Goal: Information Seeking & Learning: Learn about a topic

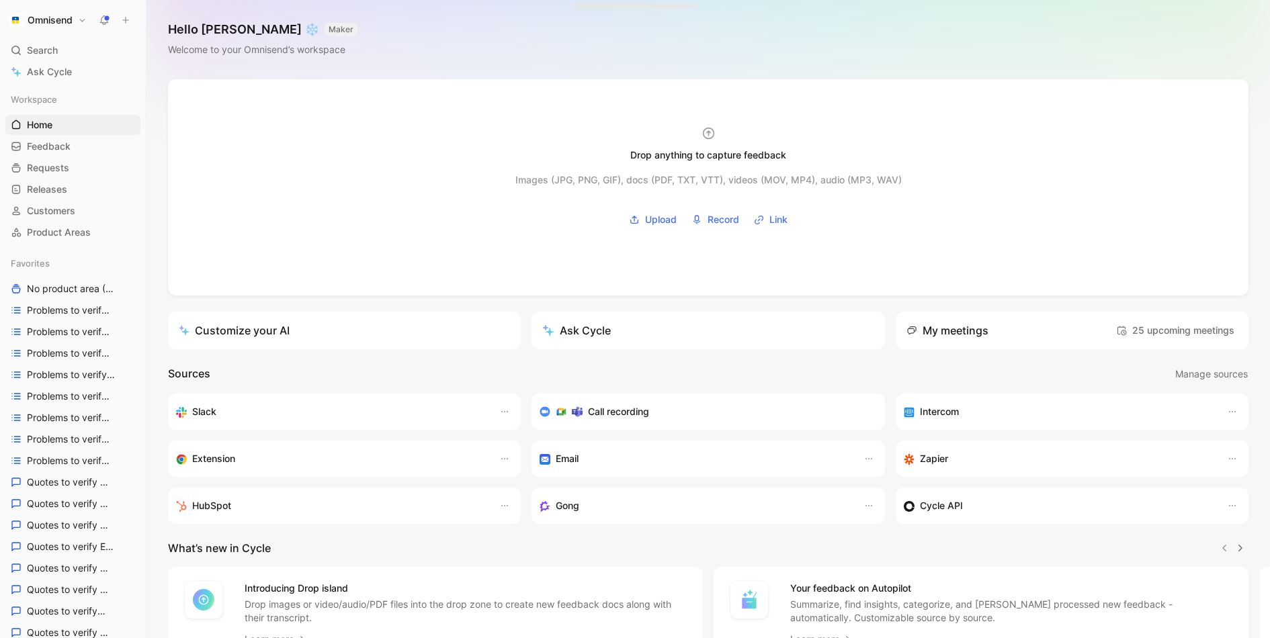
click at [106, 17] on use at bounding box center [104, 19] width 9 height 9
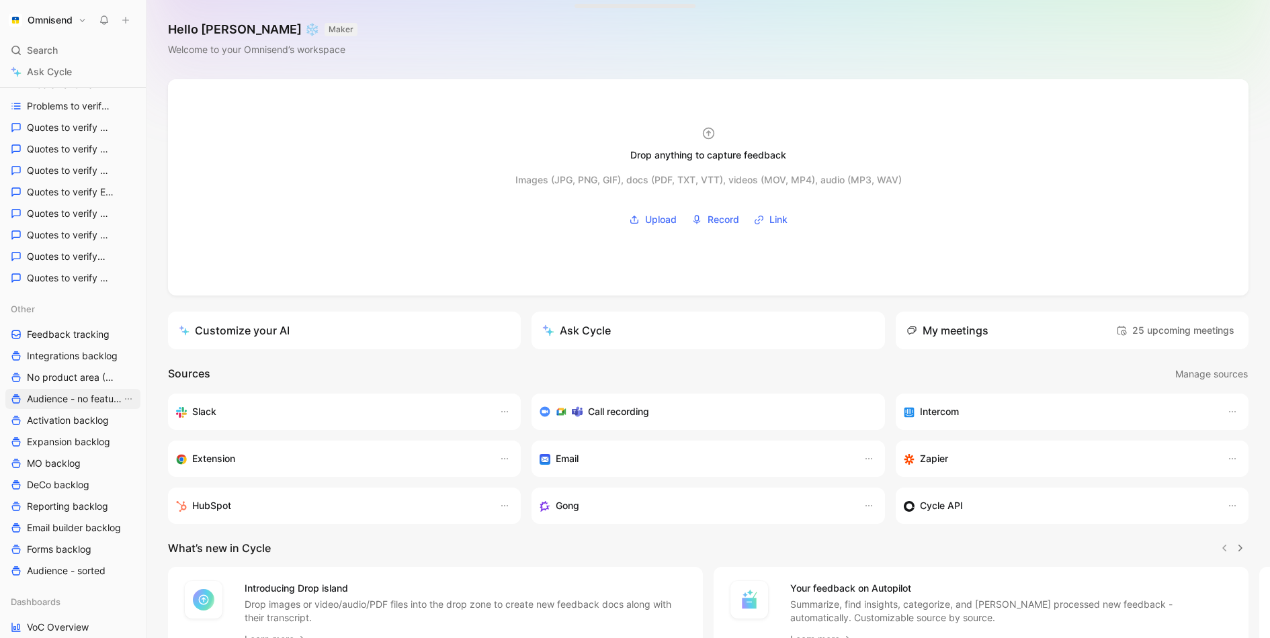
scroll to position [398, 0]
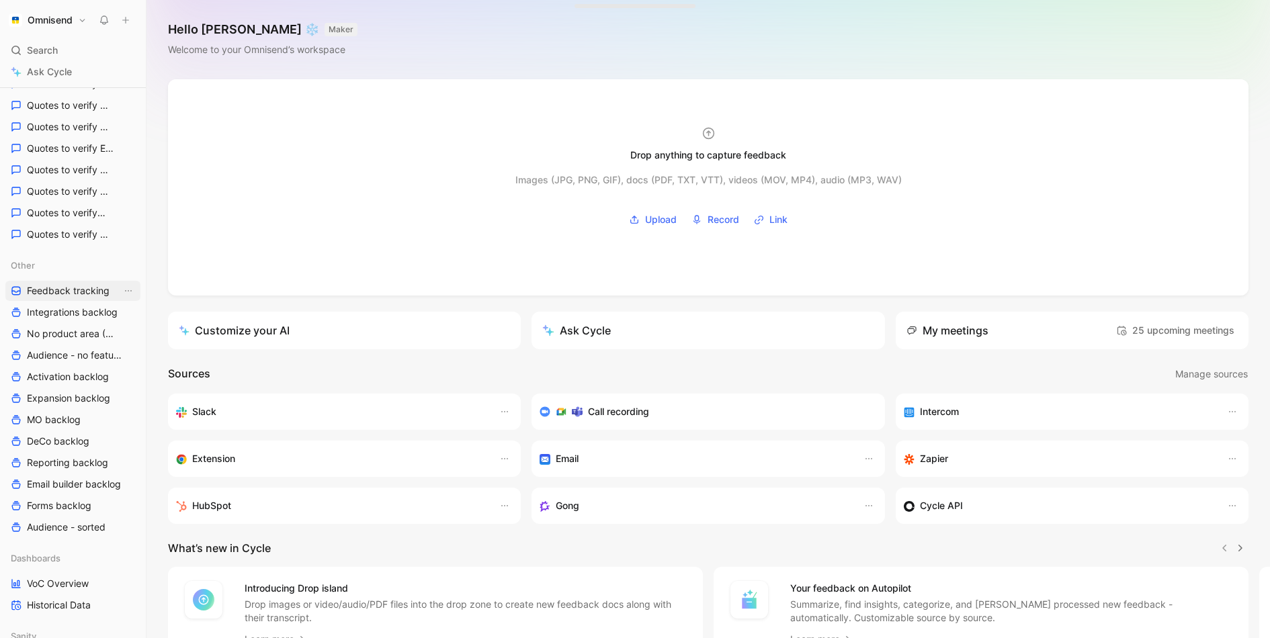
click at [77, 290] on span "Feedback tracking" at bounding box center [68, 290] width 83 height 13
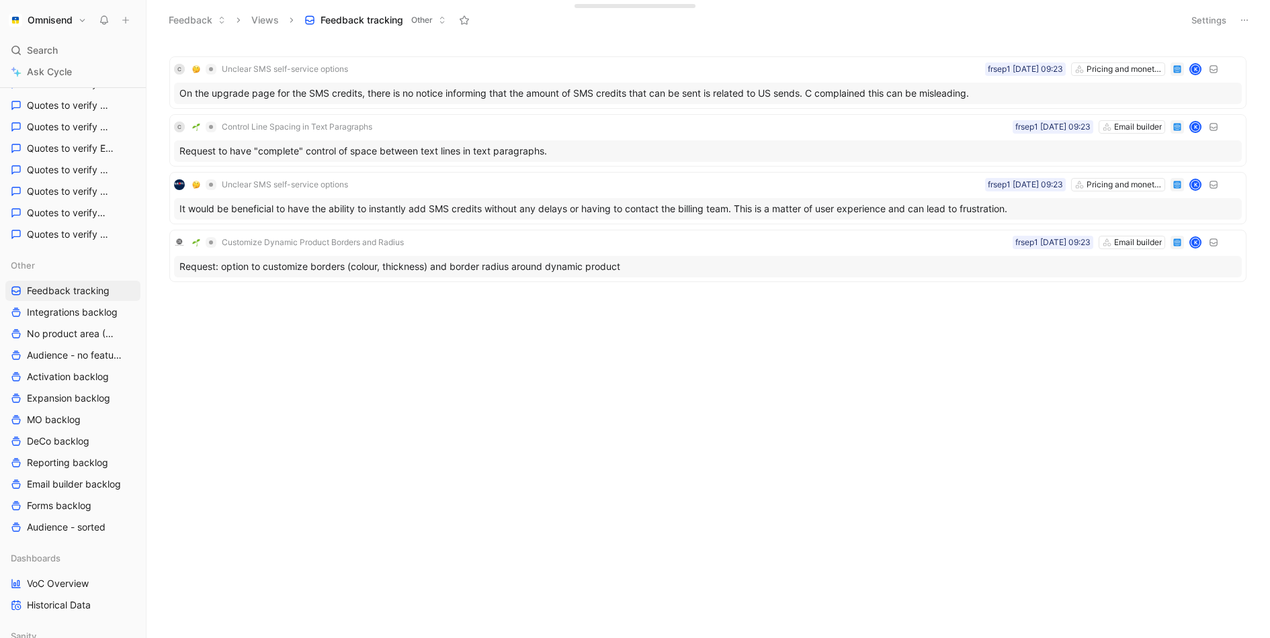
click at [1205, 11] on button "Settings" at bounding box center [1208, 20] width 47 height 19
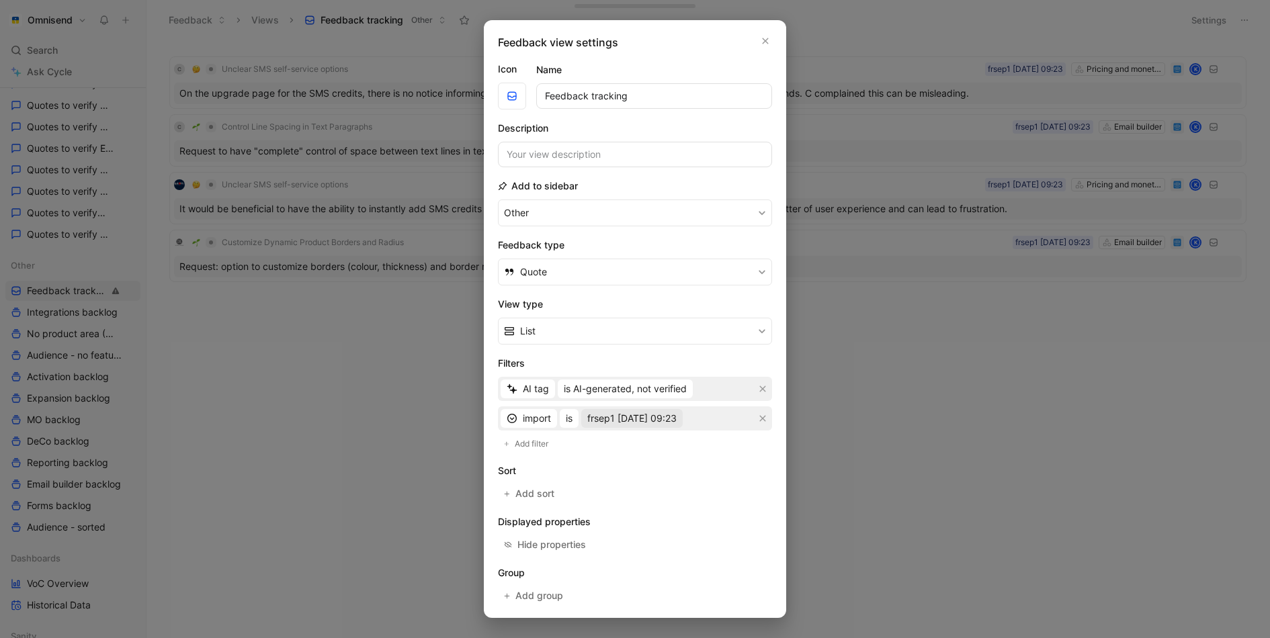
click at [656, 411] on span "frsep1 01-09-2025 09:23" at bounding box center [631, 419] width 89 height 16
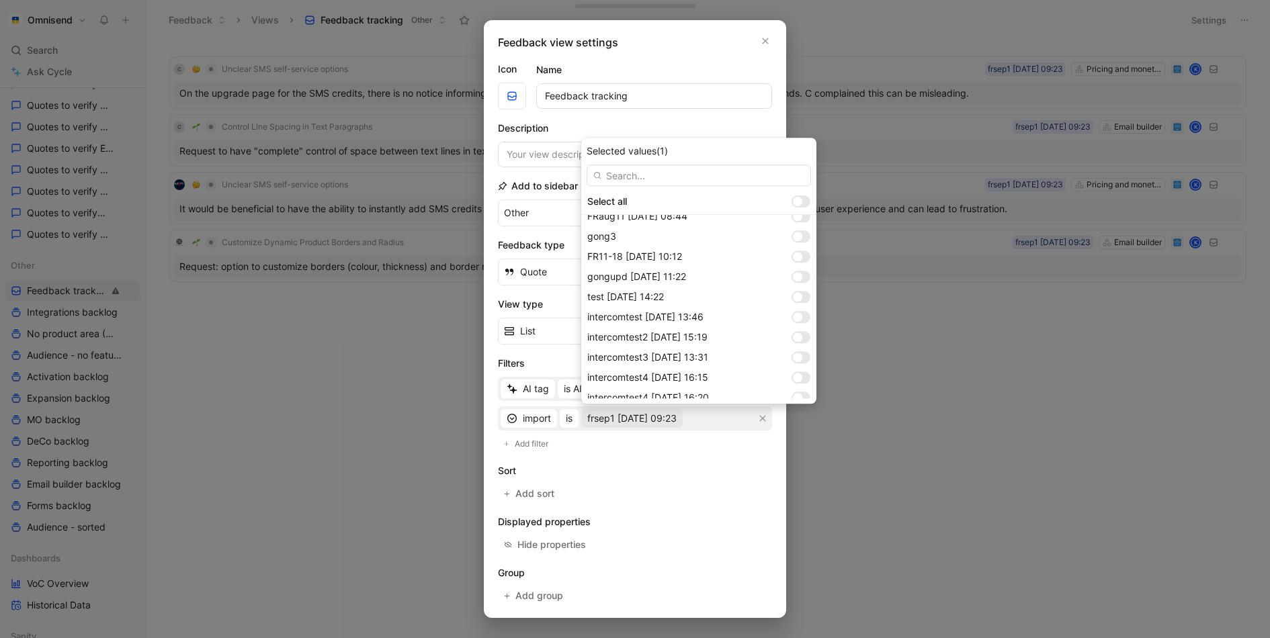
scroll to position [1048, 0]
click at [798, 329] on div at bounding box center [800, 328] width 19 height 12
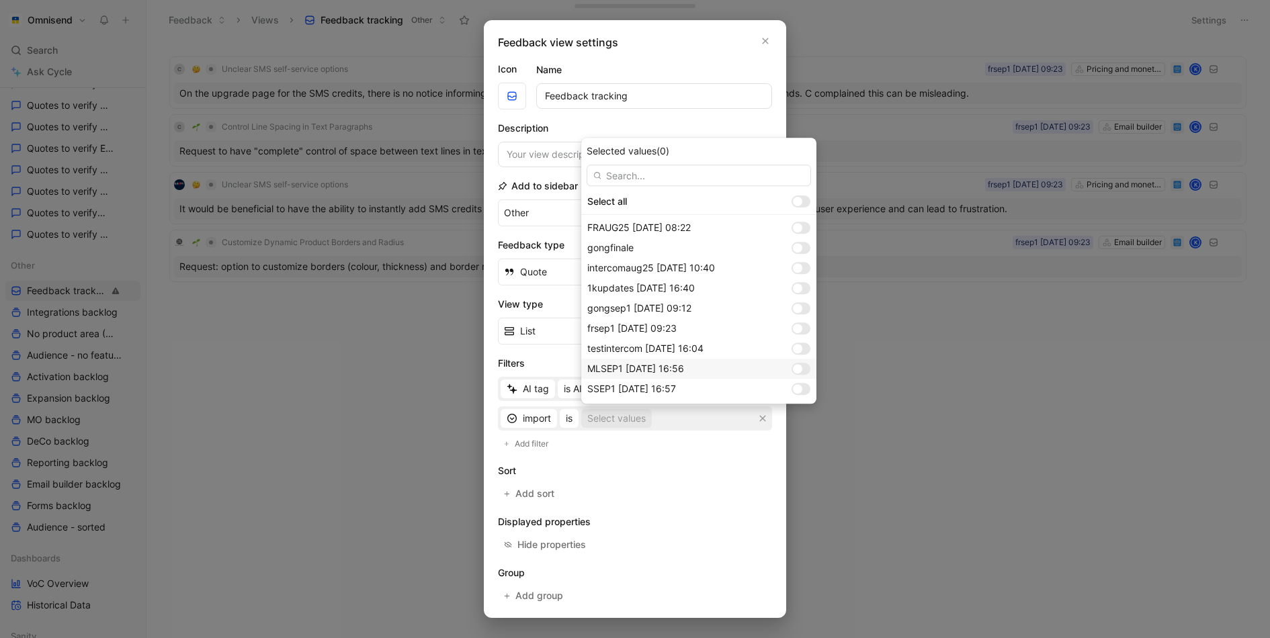
click at [804, 366] on div at bounding box center [800, 369] width 19 height 12
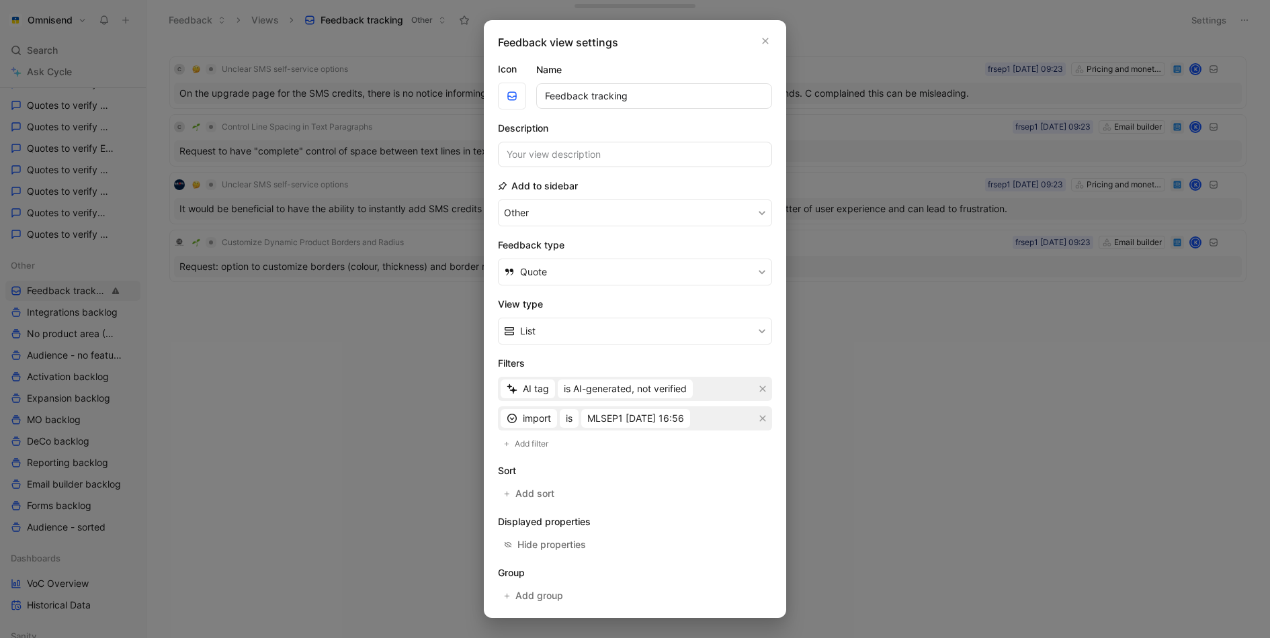
scroll to position [52, 0]
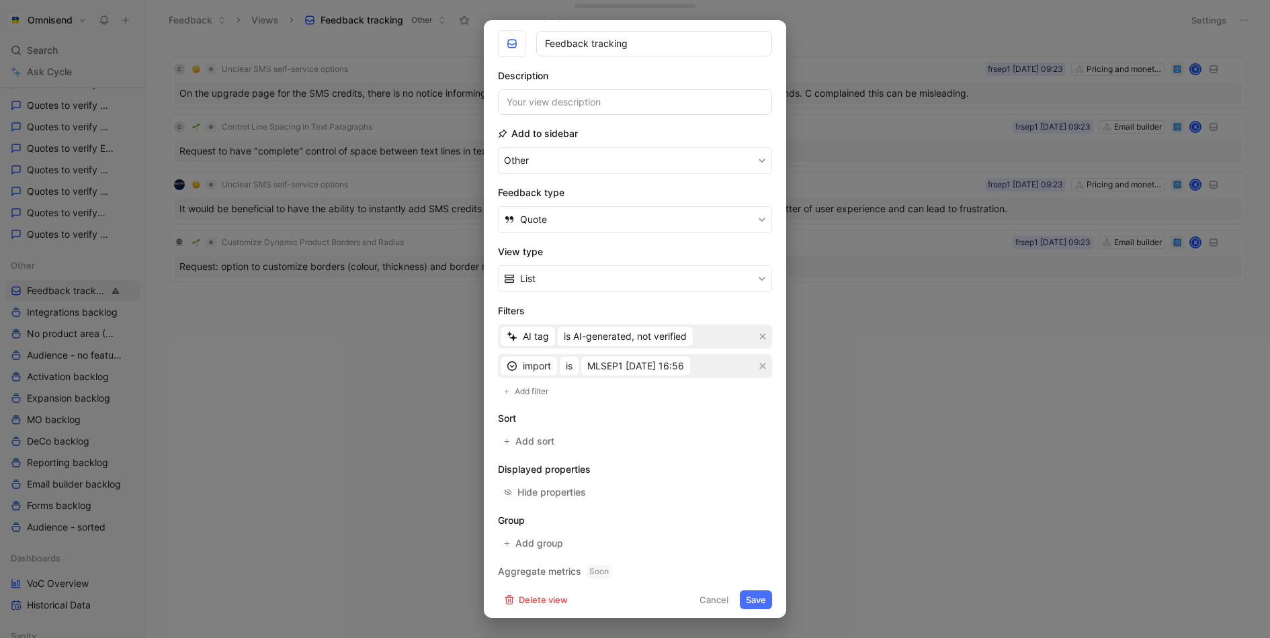
click at [763, 595] on button "Save" at bounding box center [756, 600] width 32 height 19
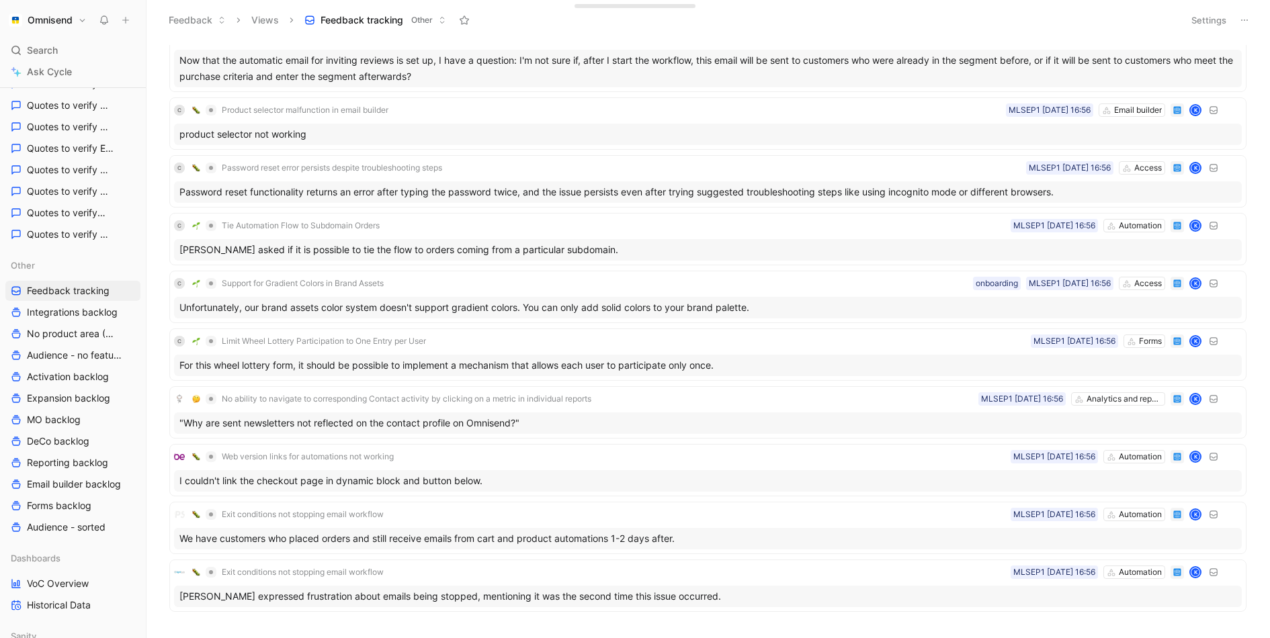
scroll to position [3072, 0]
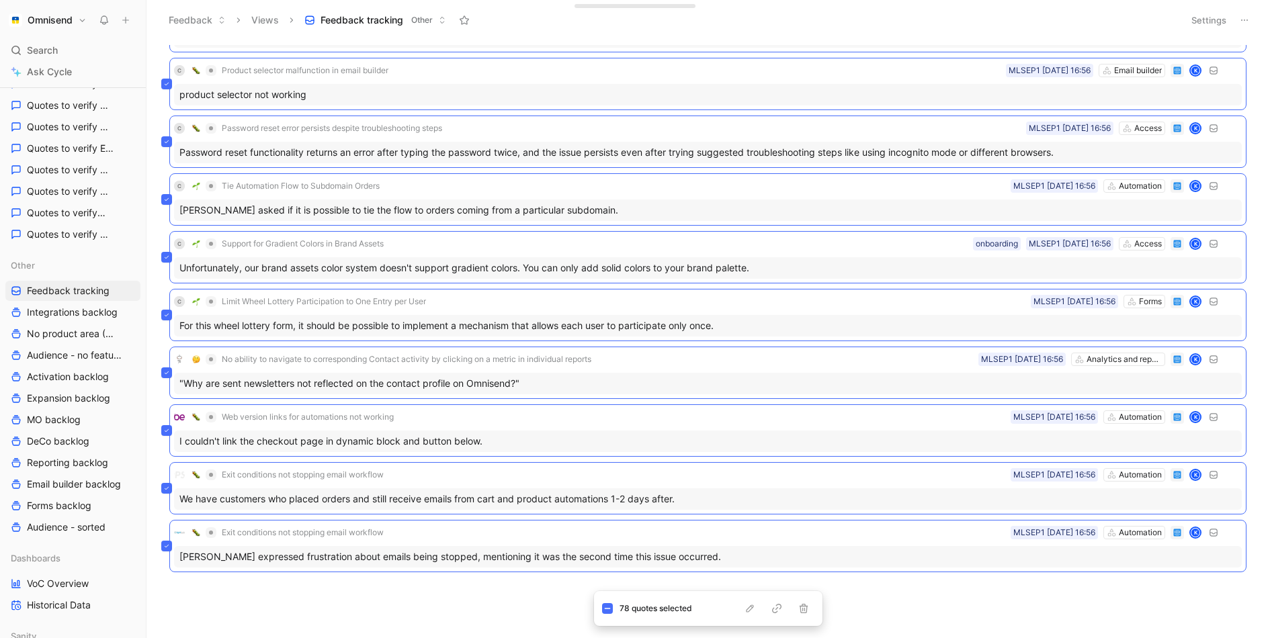
click at [531, 596] on div "Can't find how to remove padding in layout Email builder MLSEP1 01-09-2025 16:5…" at bounding box center [706, 341] width 1105 height 593
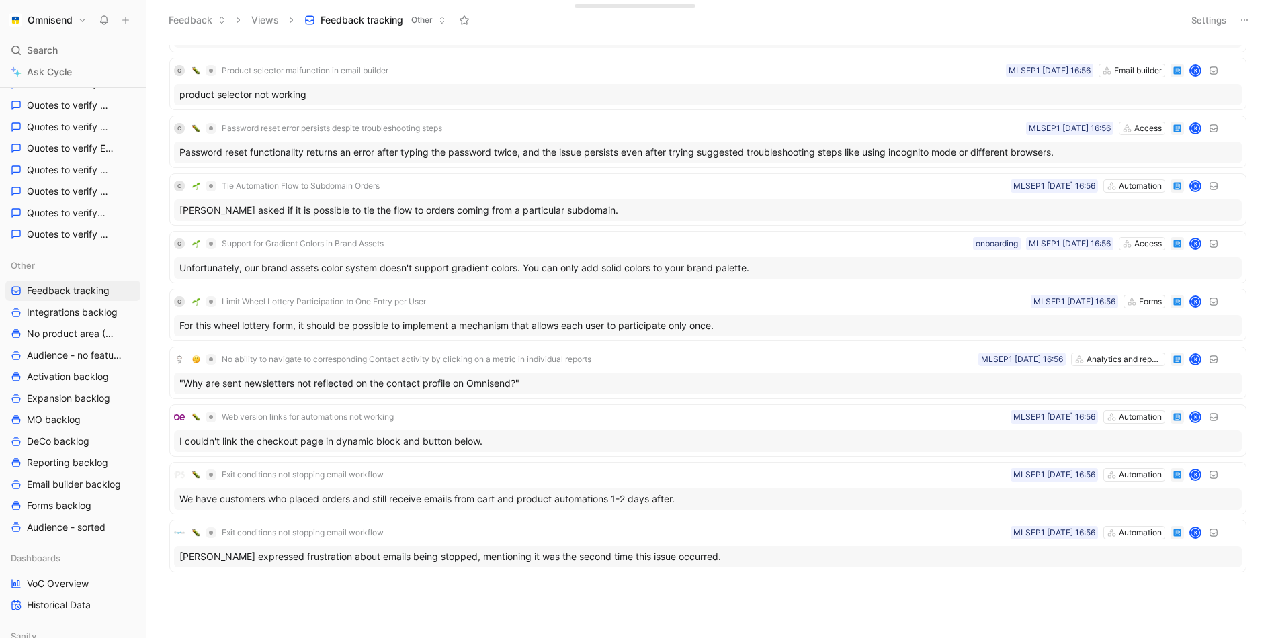
click at [1212, 26] on button "Settings" at bounding box center [1208, 20] width 47 height 19
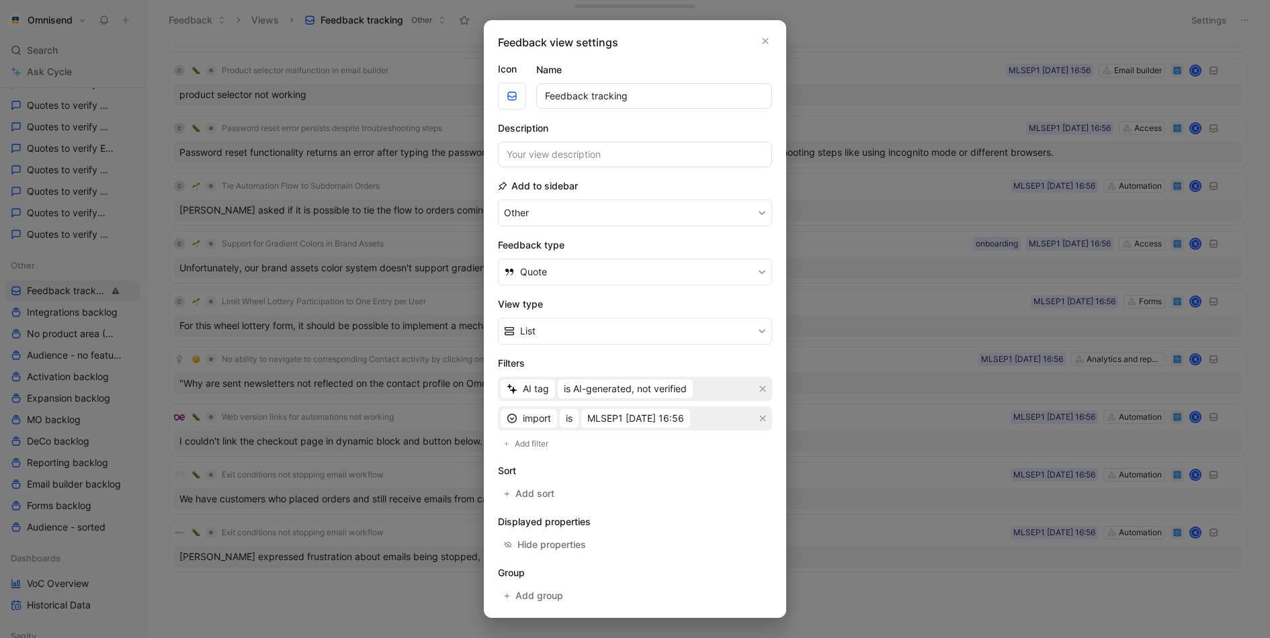
click at [850, 556] on div at bounding box center [635, 319] width 1270 height 638
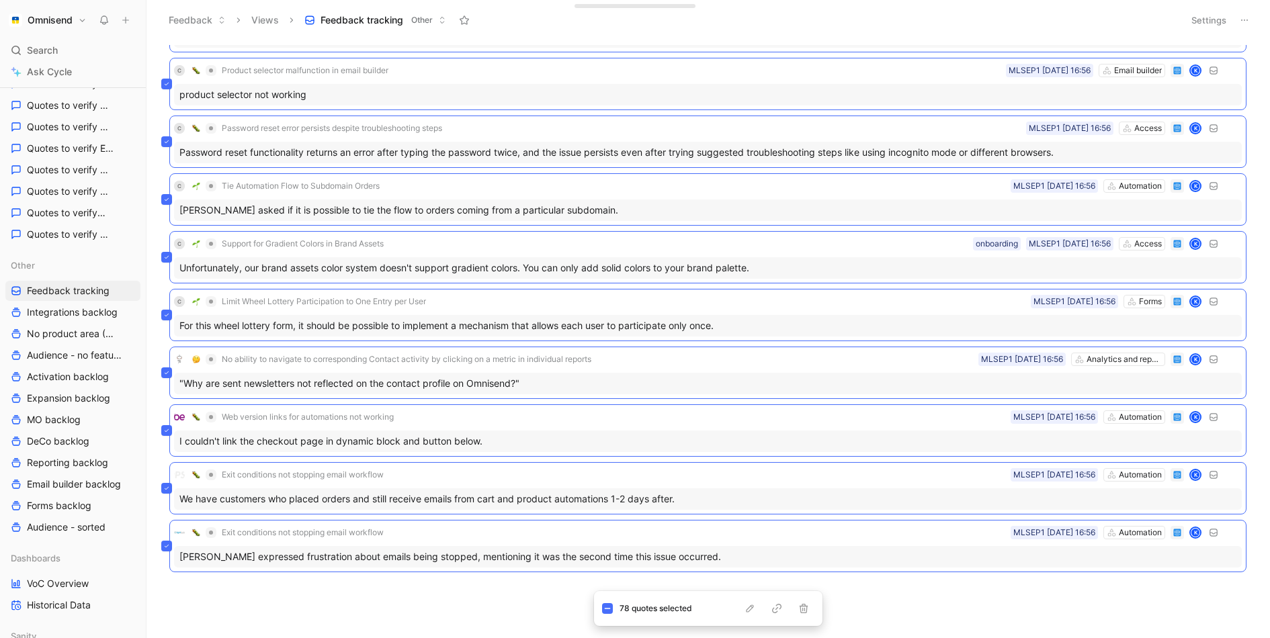
click at [1203, 25] on button "Settings" at bounding box center [1208, 20] width 47 height 19
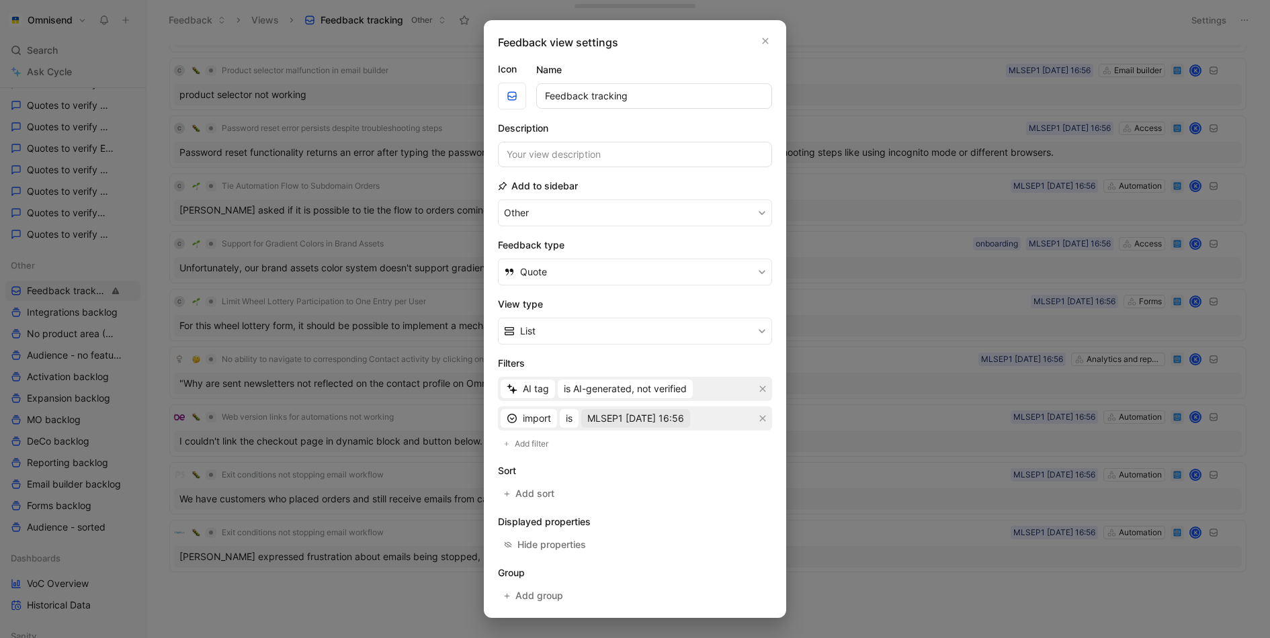
click at [684, 417] on span "MLSEP1 01-09-2025 16:56" at bounding box center [635, 419] width 97 height 16
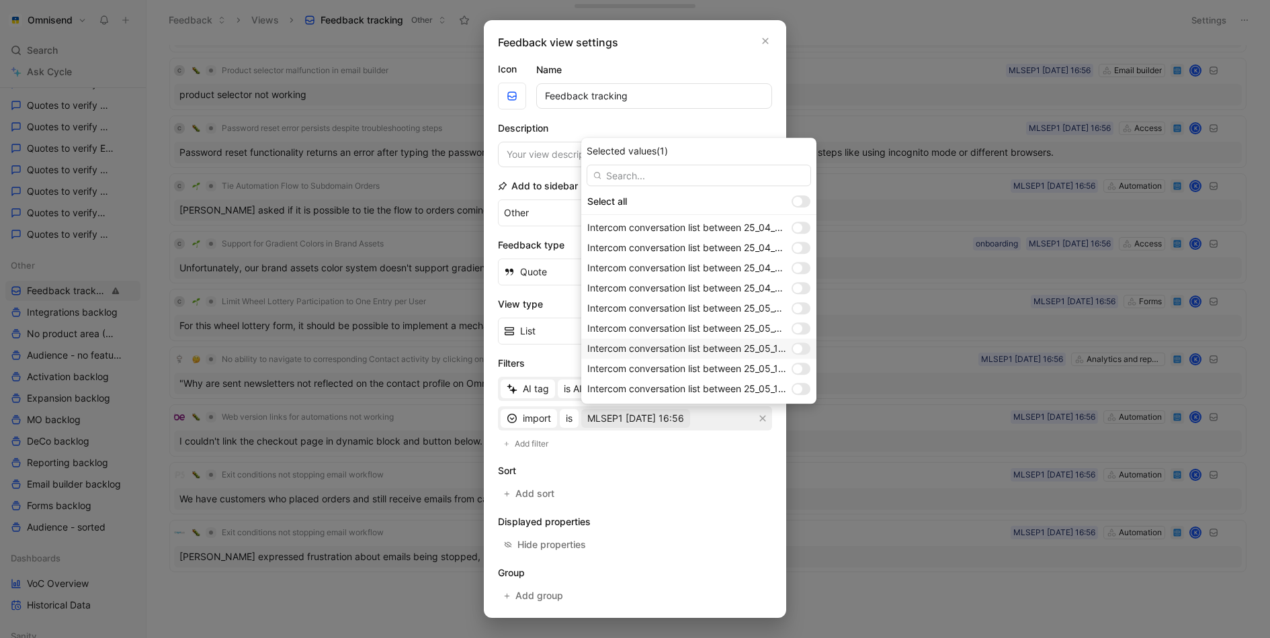
scroll to position [1048, 0]
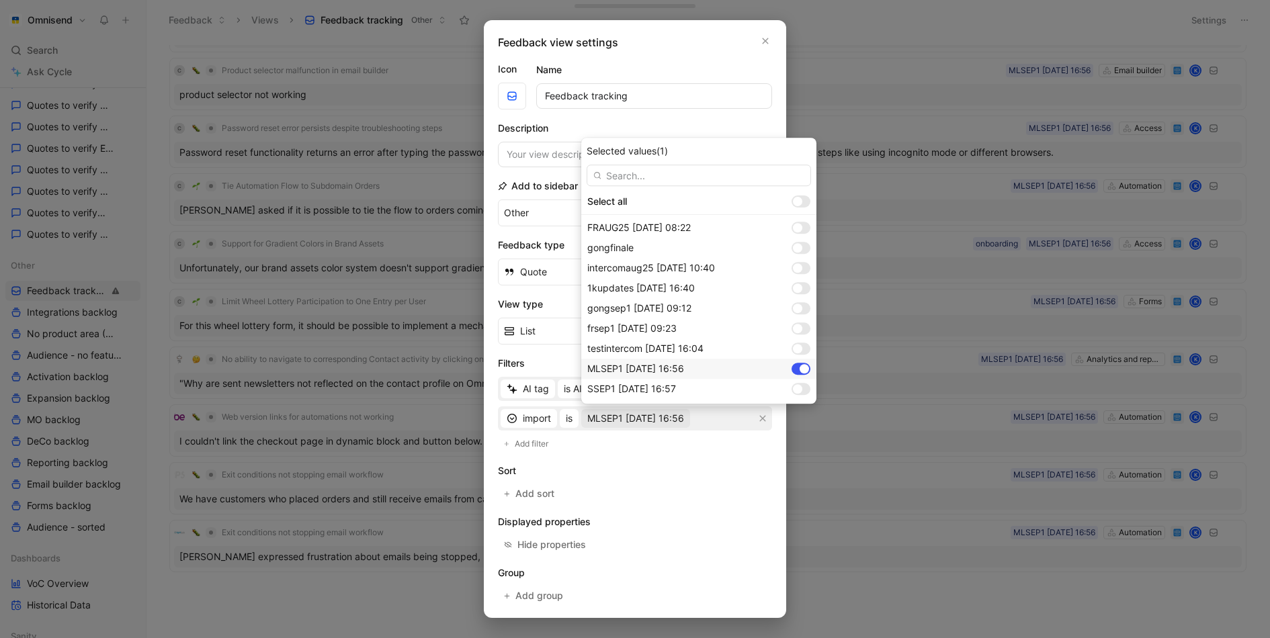
click at [800, 366] on div at bounding box center [804, 368] width 9 height 9
click at [802, 385] on div at bounding box center [800, 389] width 19 height 12
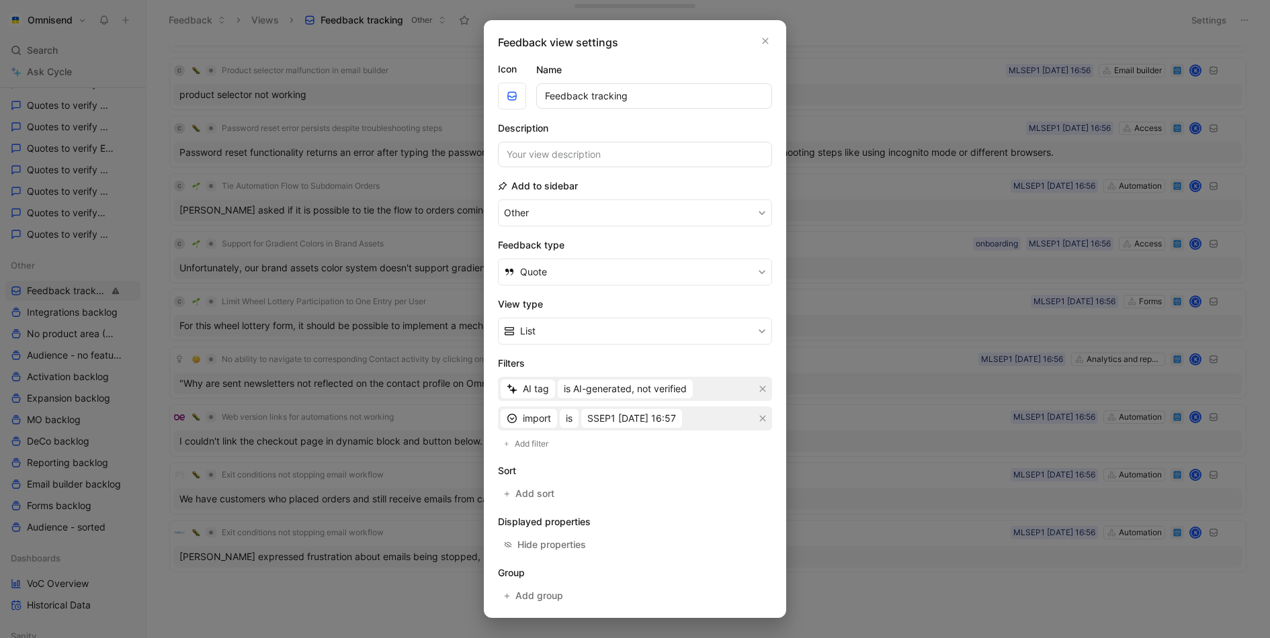
scroll to position [52, 0]
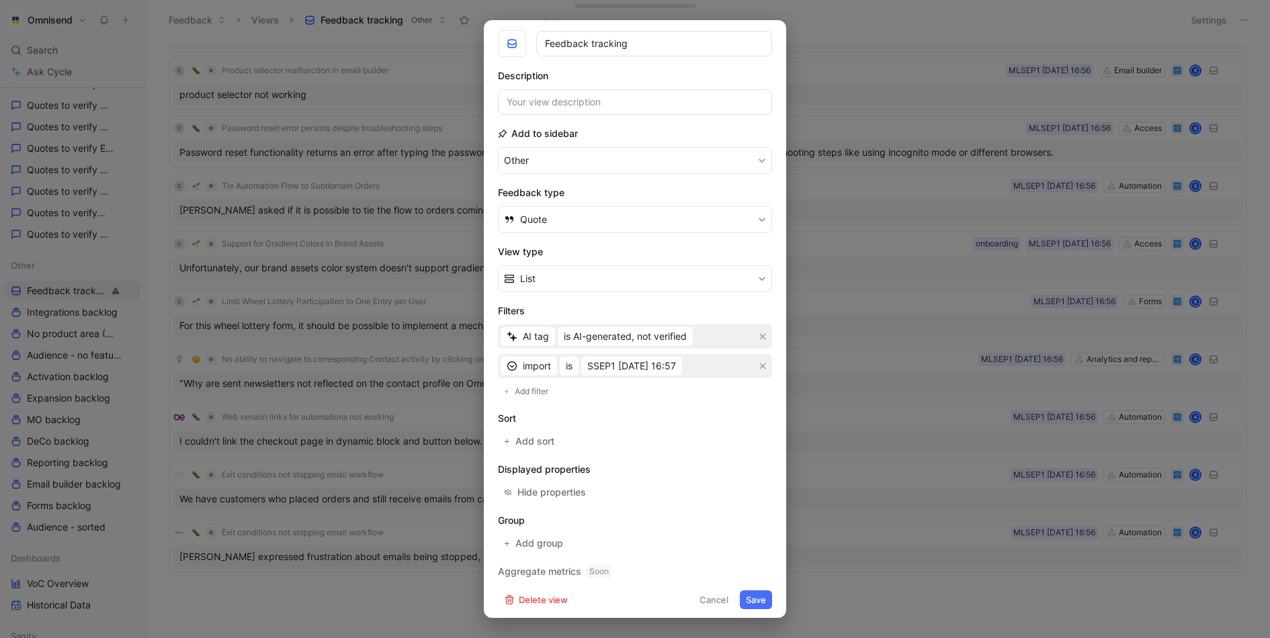
click at [754, 591] on button "Save" at bounding box center [756, 600] width 32 height 19
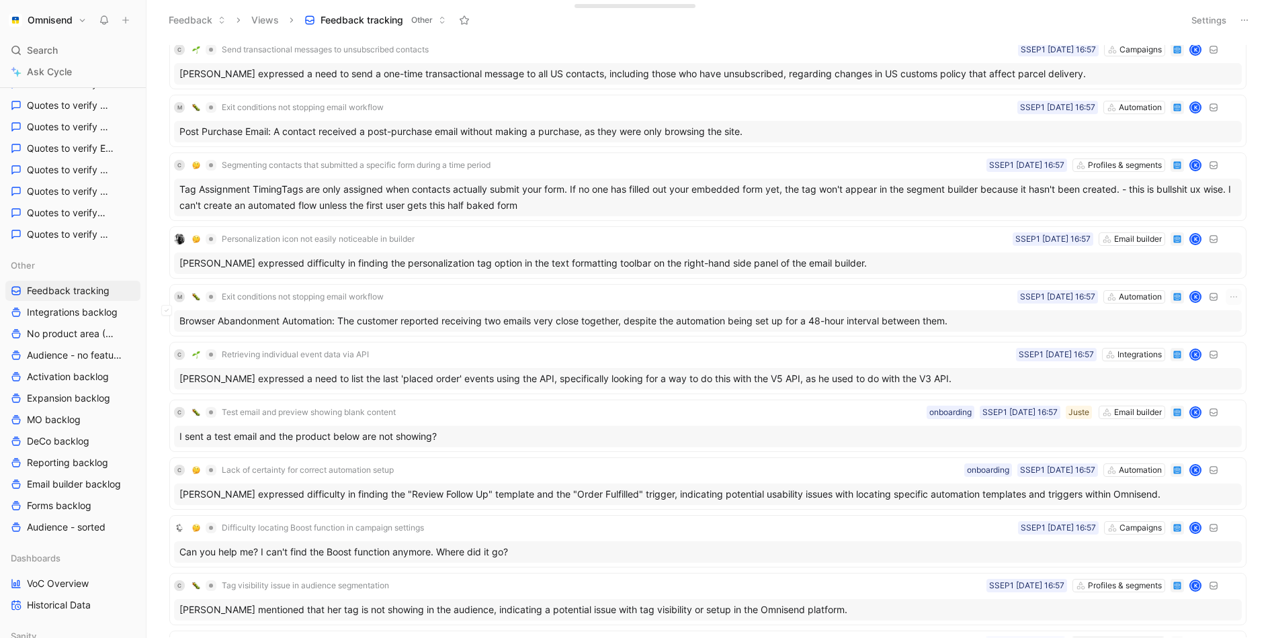
scroll to position [14123, 0]
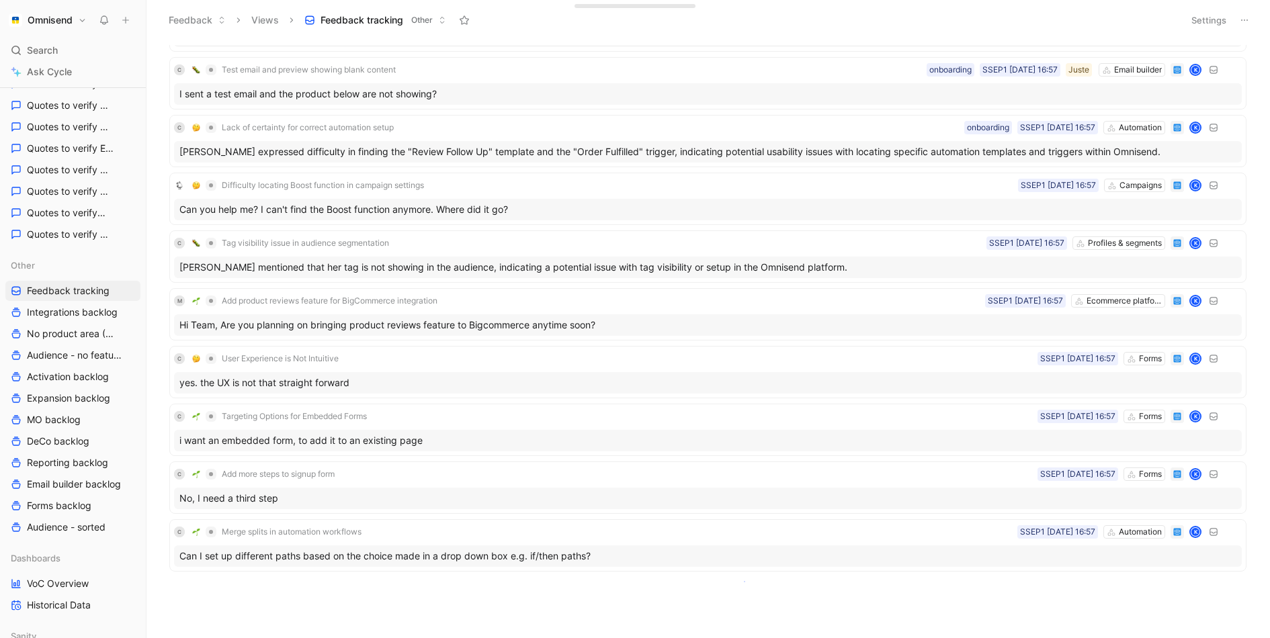
click at [744, 582] on body "Omnisend Search ⌘ K Ask Cycle Workspace Home G then H Feedback G then F Request…" at bounding box center [635, 319] width 1270 height 638
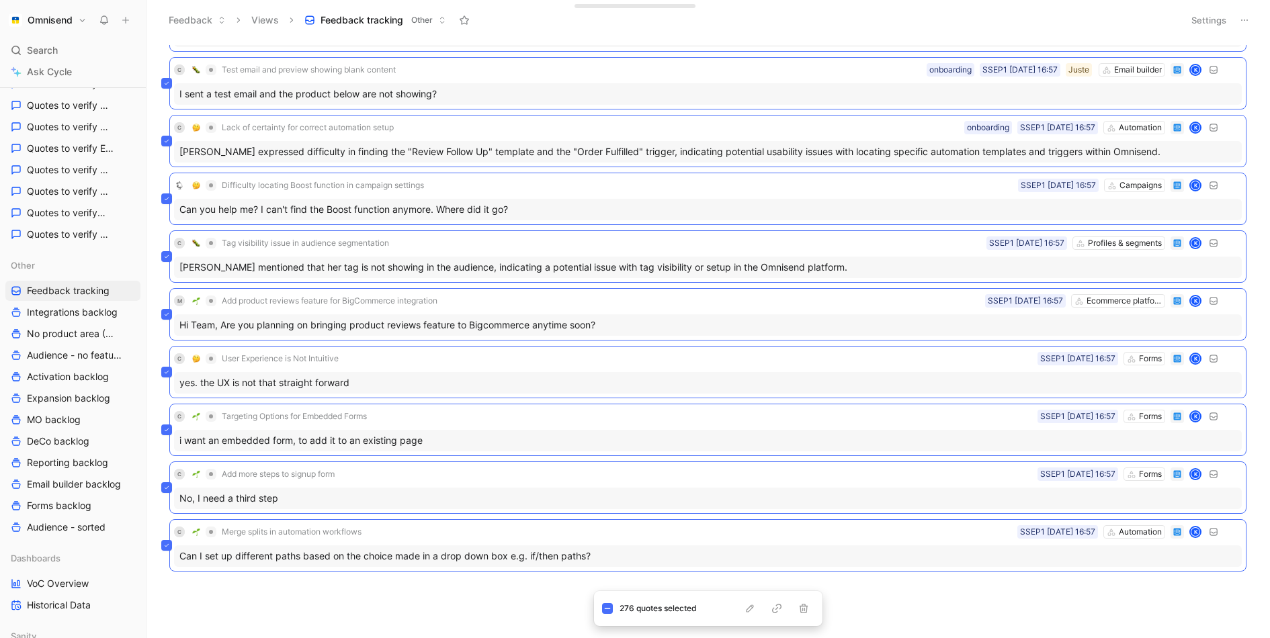
click at [422, 604] on div "M Exit conditions not stopping email workflow Automation SSEP1 01-09-2025 16:57…" at bounding box center [706, 341] width 1105 height 593
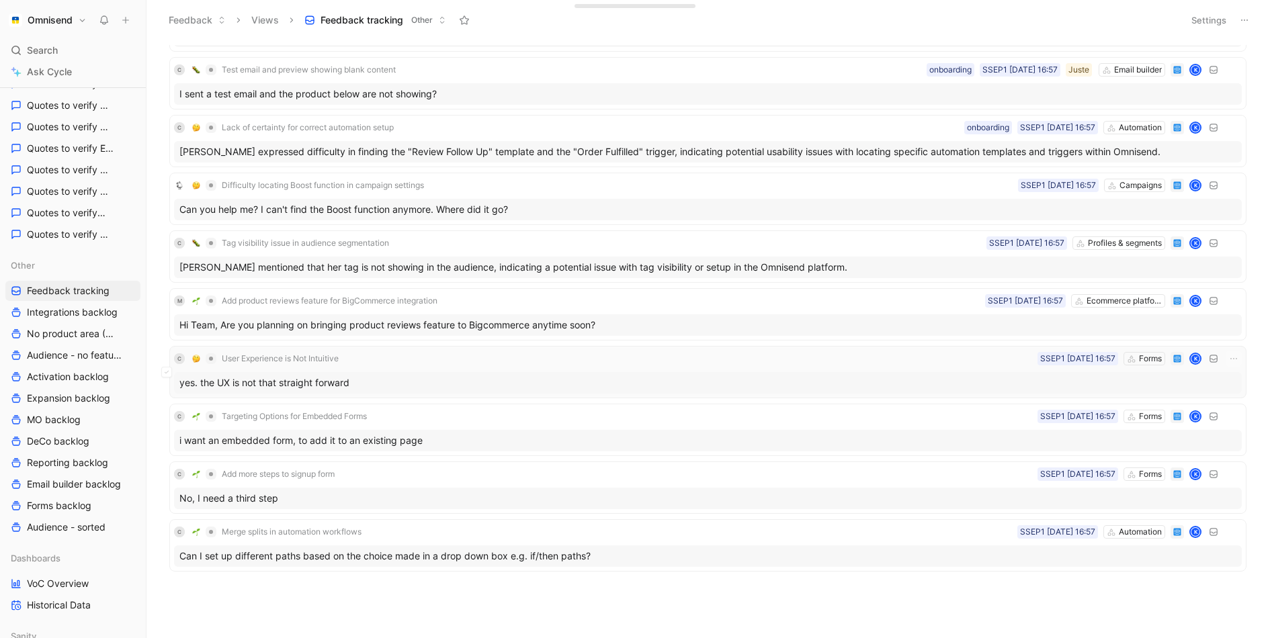
click at [368, 374] on div "yes. the UX is not that straight forward" at bounding box center [708, 382] width 1068 height 21
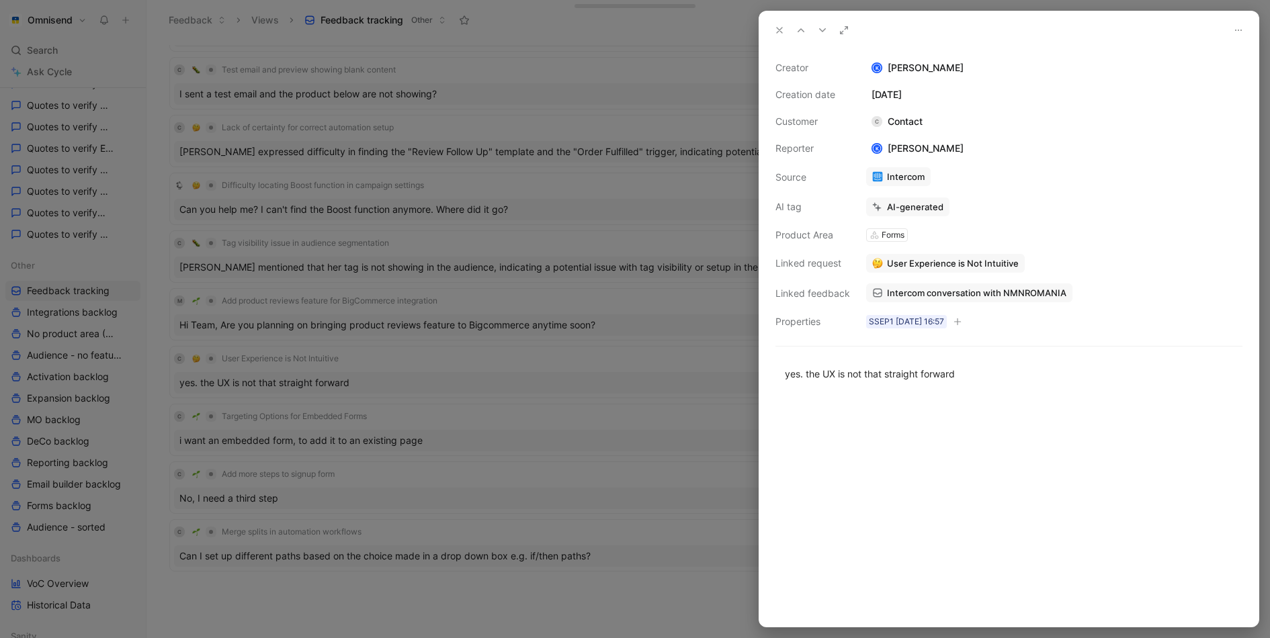
click at [925, 293] on span "Intercom conversation with NMNROMANIA" at bounding box center [976, 293] width 179 height 12
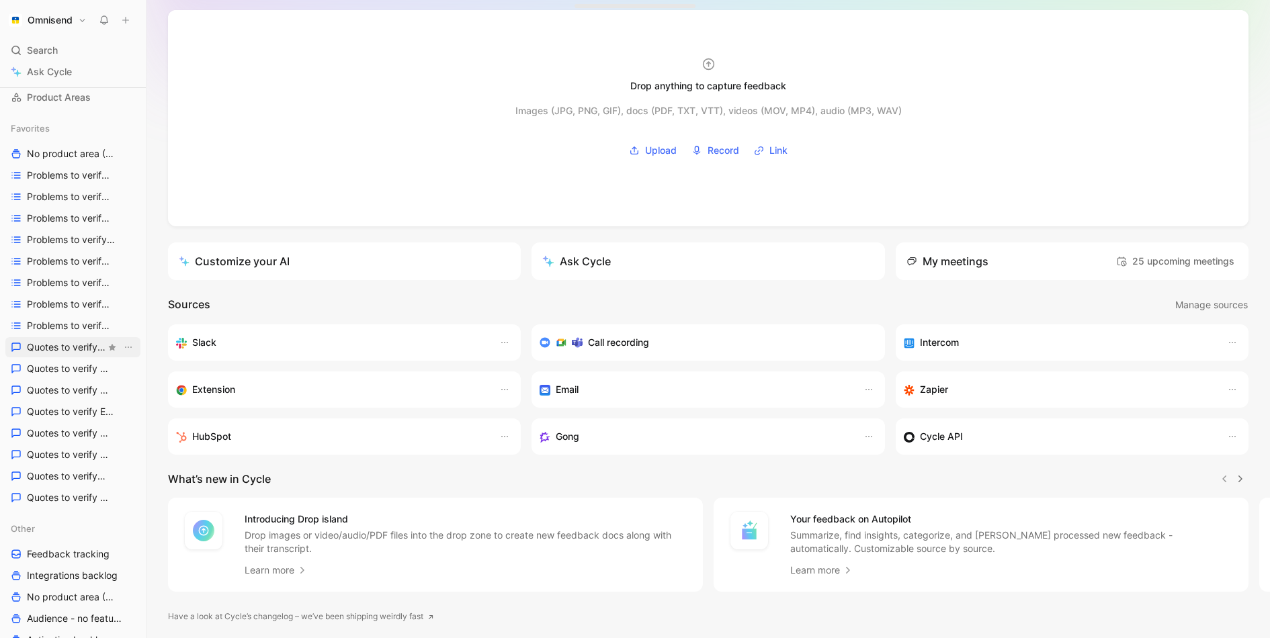
scroll to position [122, 0]
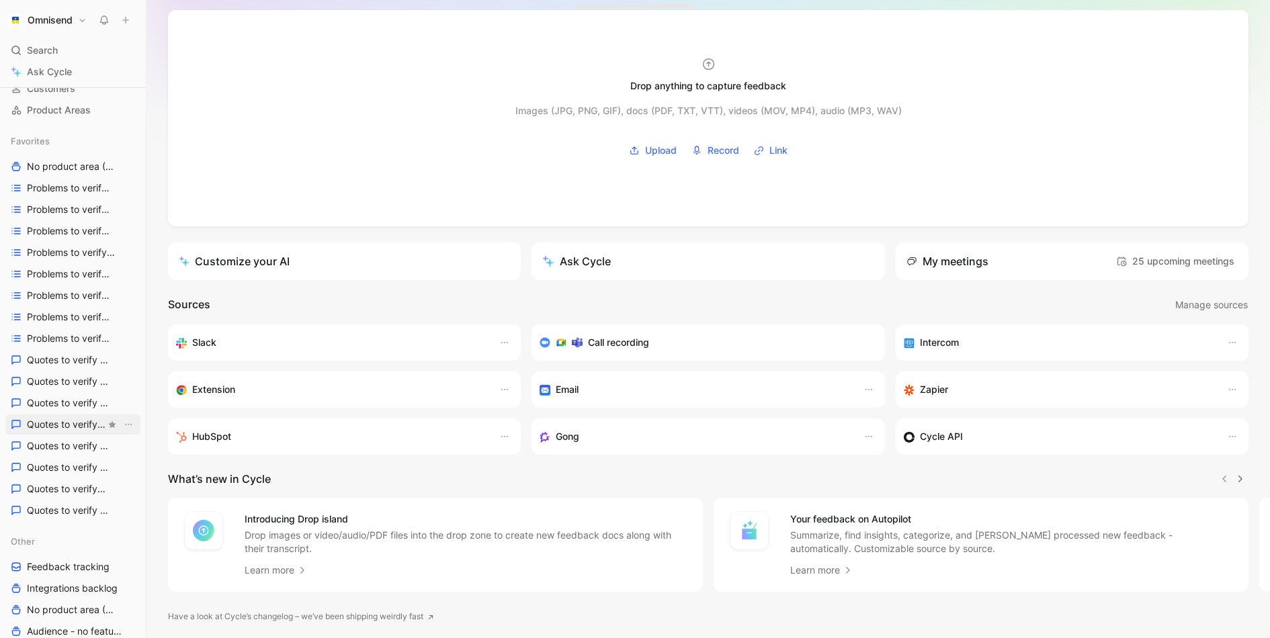
click at [68, 423] on span "Quotes to verify Email builder" at bounding box center [66, 424] width 79 height 13
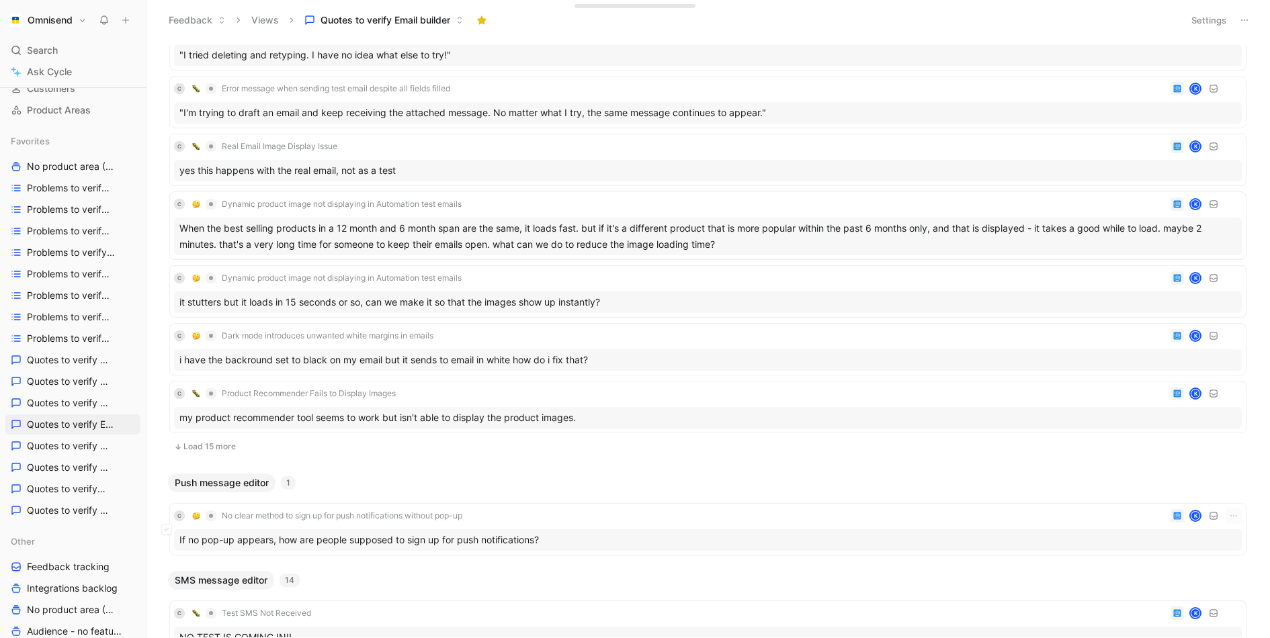
scroll to position [511, 0]
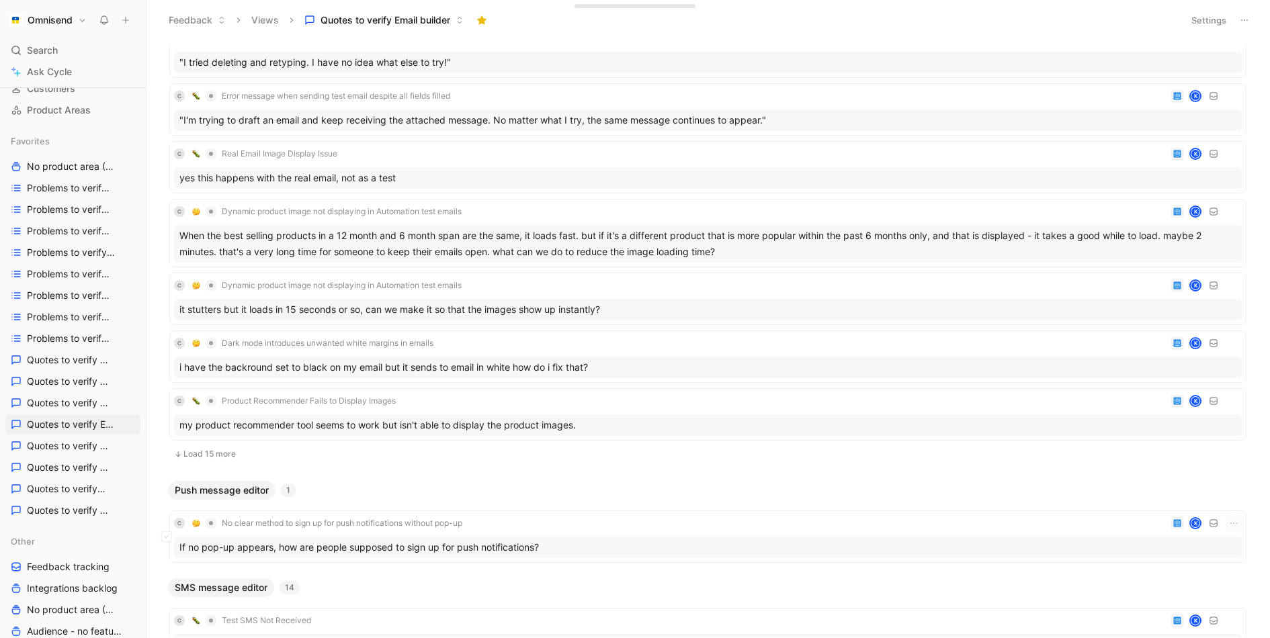
click at [216, 451] on button "Load 15 more" at bounding box center [707, 454] width 1077 height 16
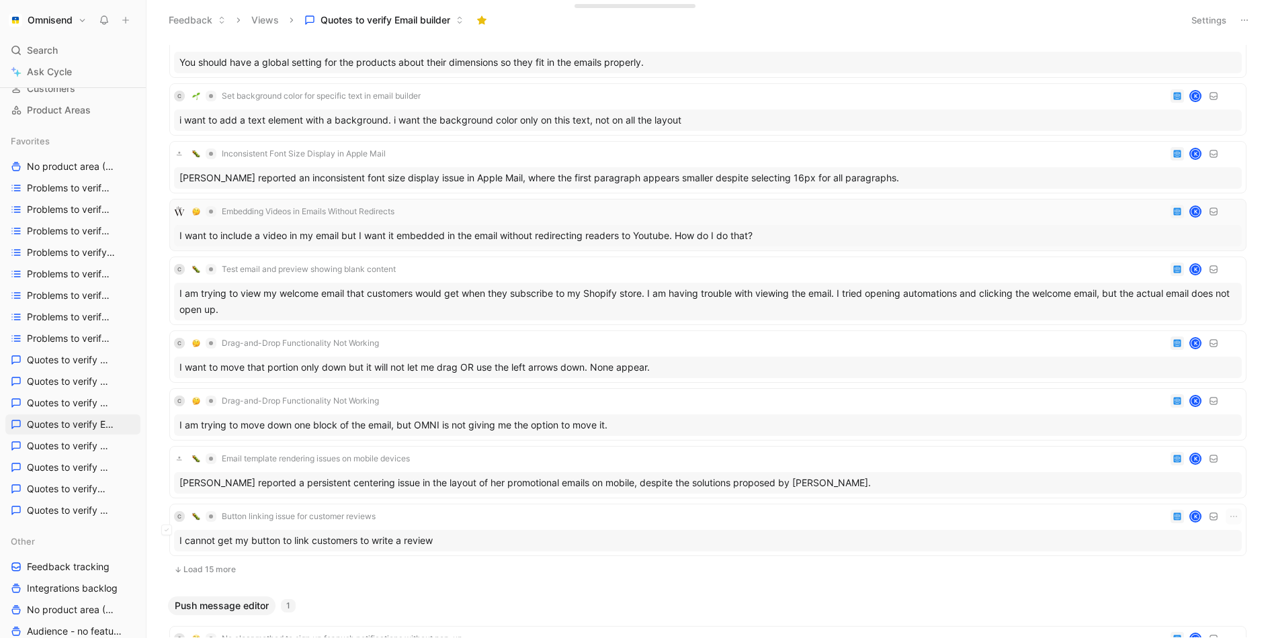
scroll to position [1401, 0]
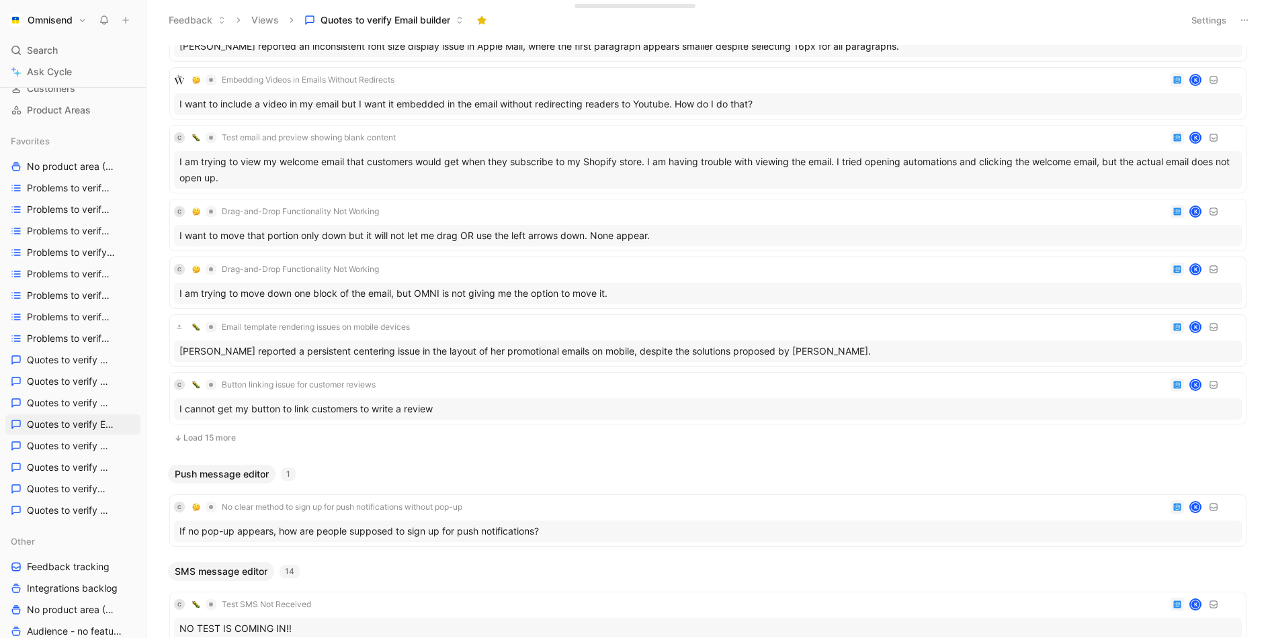
click at [216, 436] on button "Load 15 more" at bounding box center [707, 438] width 1077 height 16
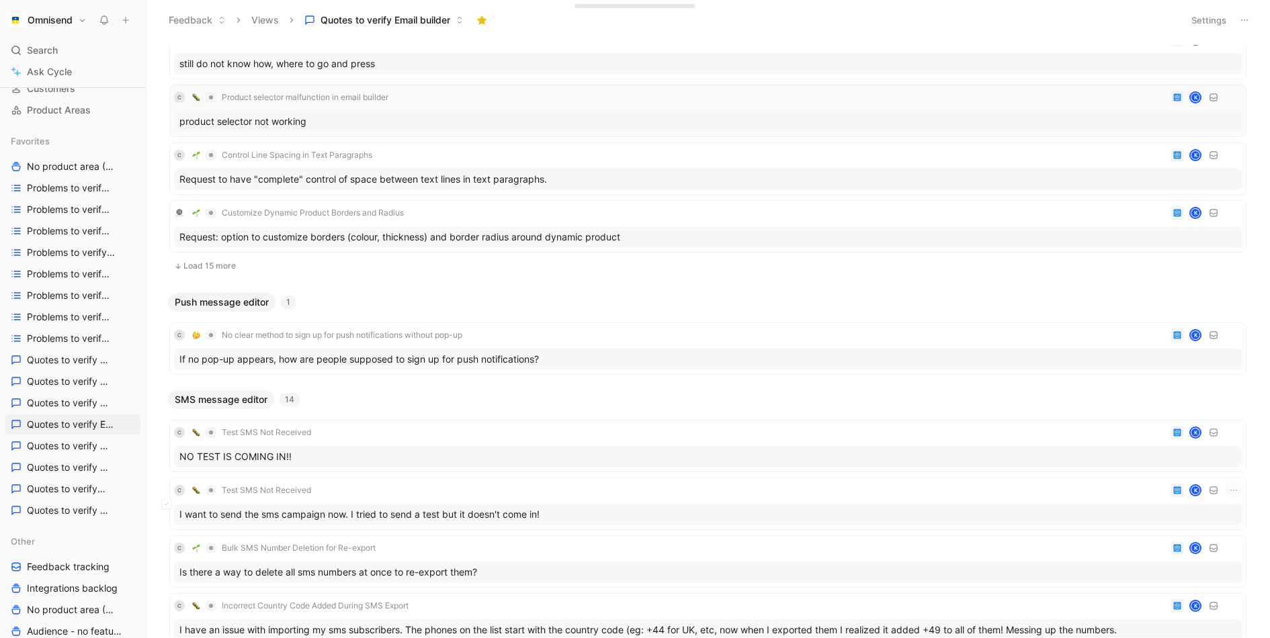
scroll to position [2464, 0]
click at [219, 257] on button "Load 15 more" at bounding box center [707, 265] width 1077 height 16
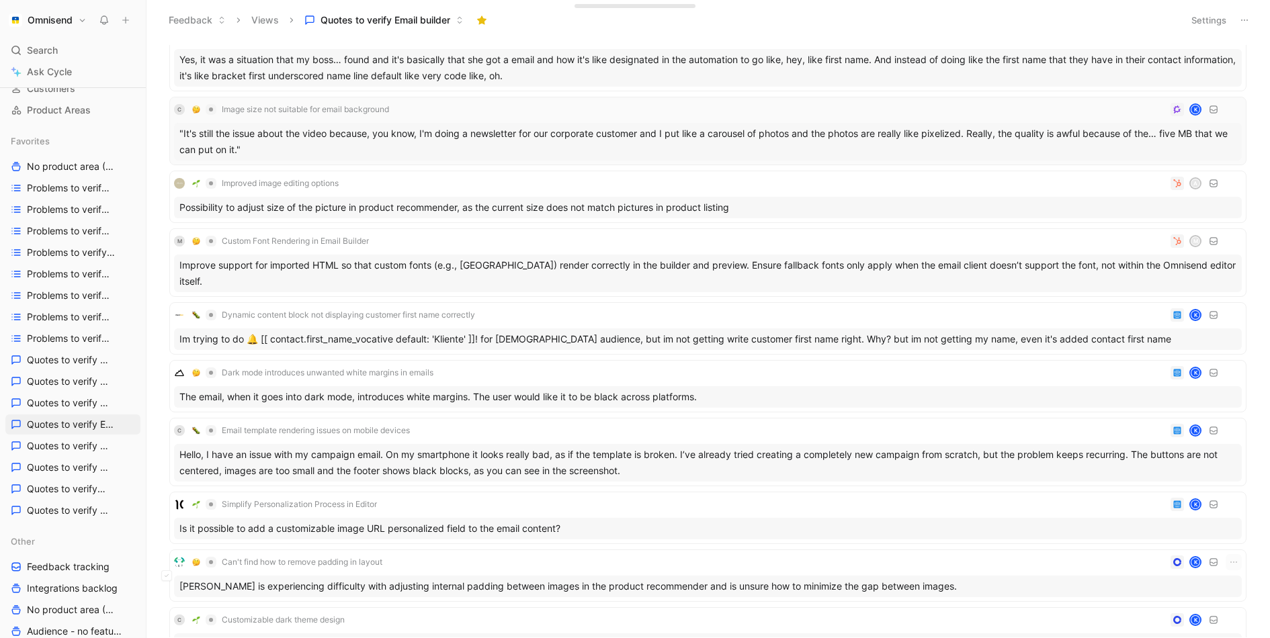
scroll to position [3274, 0]
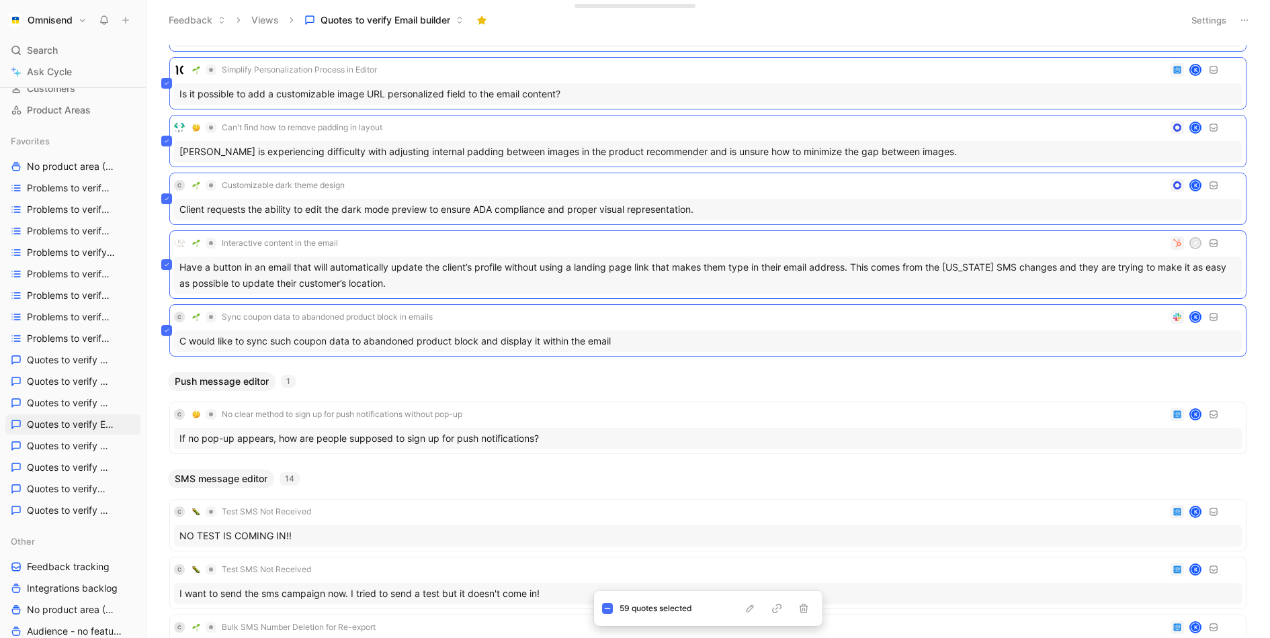
click at [513, 470] on div "SMS message editor 14" at bounding box center [708, 479] width 1090 height 19
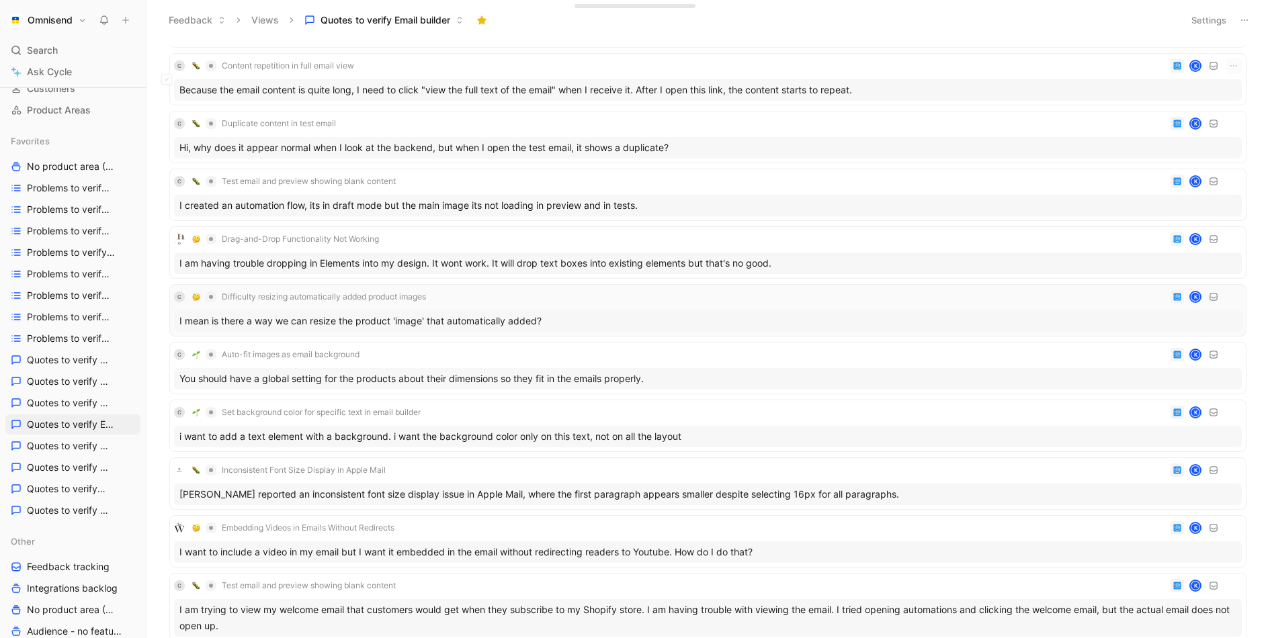
scroll to position [0, 0]
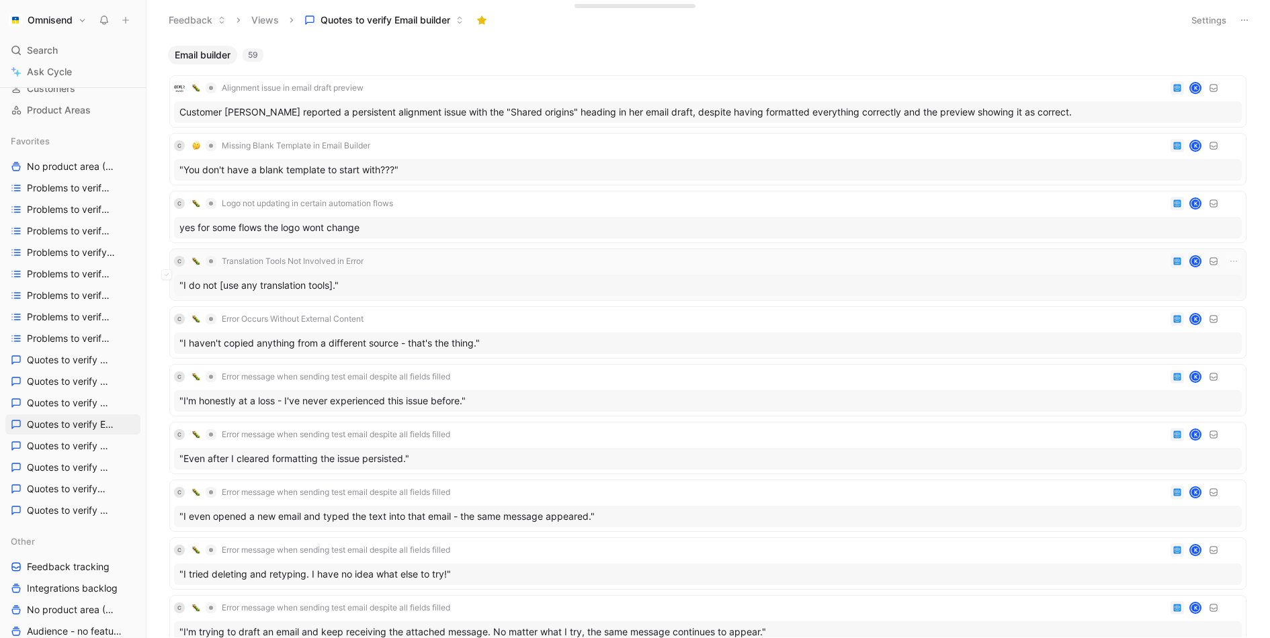
click at [390, 260] on div "C Translation Tools Not Involved in Error K" at bounding box center [708, 261] width 1068 height 16
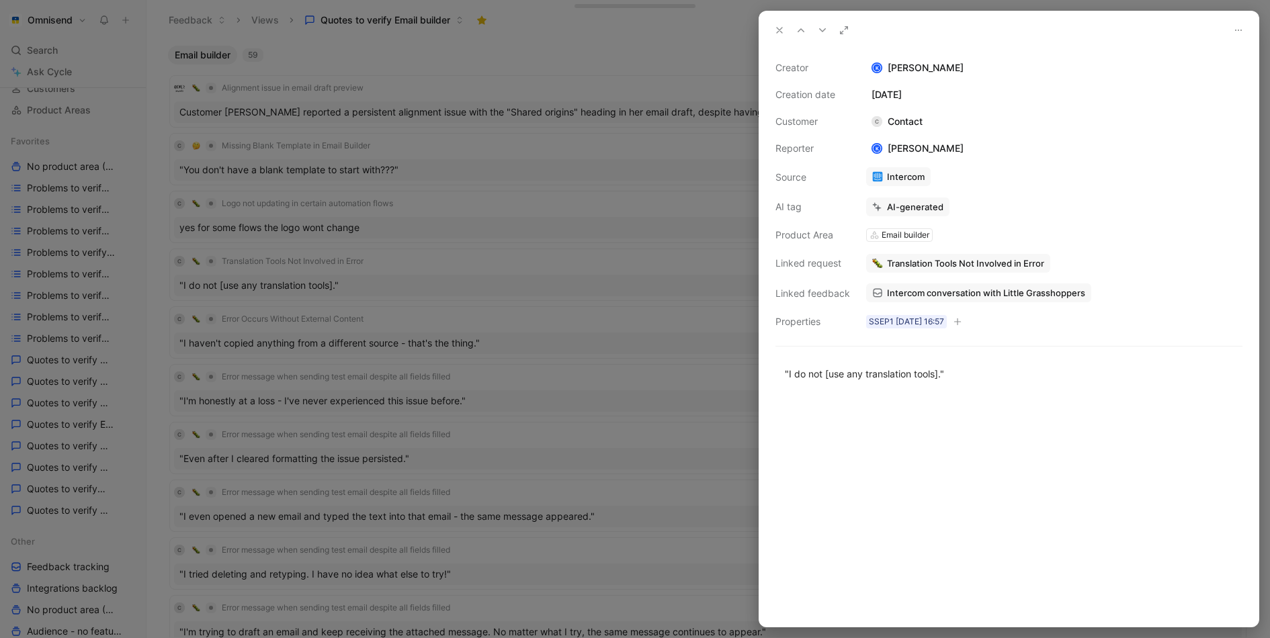
click at [932, 291] on span "Intercom conversation with Little Grasshoppers" at bounding box center [986, 293] width 198 height 12
click at [965, 292] on span "Intercom conversation with Little Grasshoppers" at bounding box center [986, 293] width 198 height 12
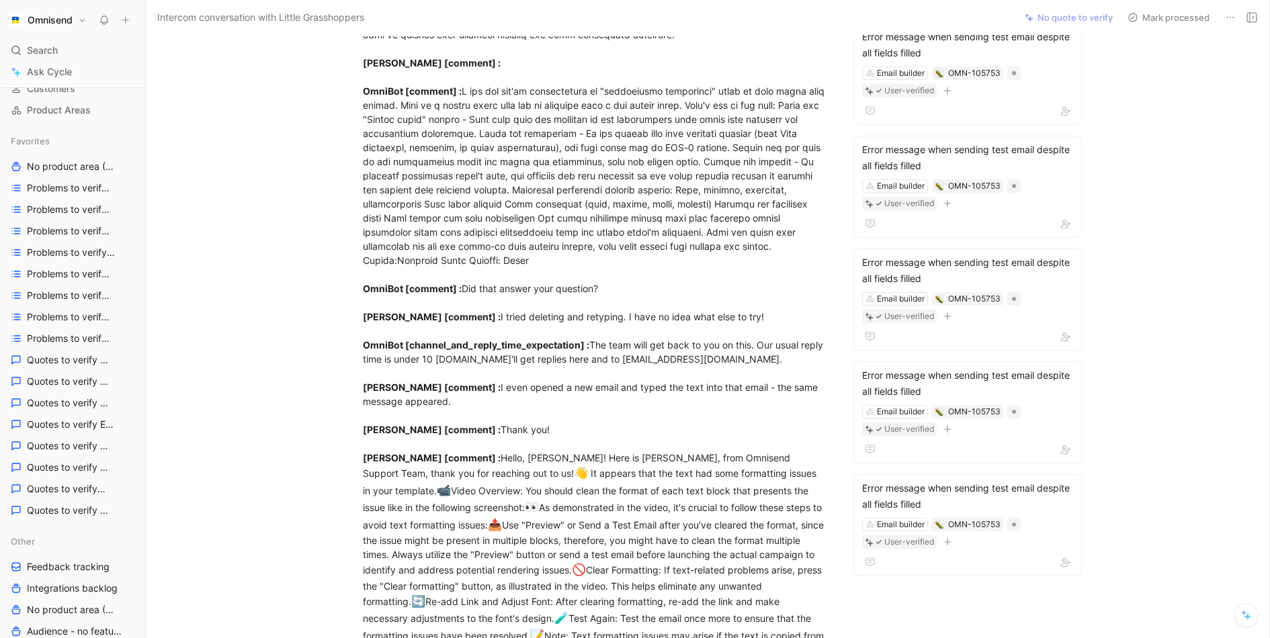
scroll to position [293, 0]
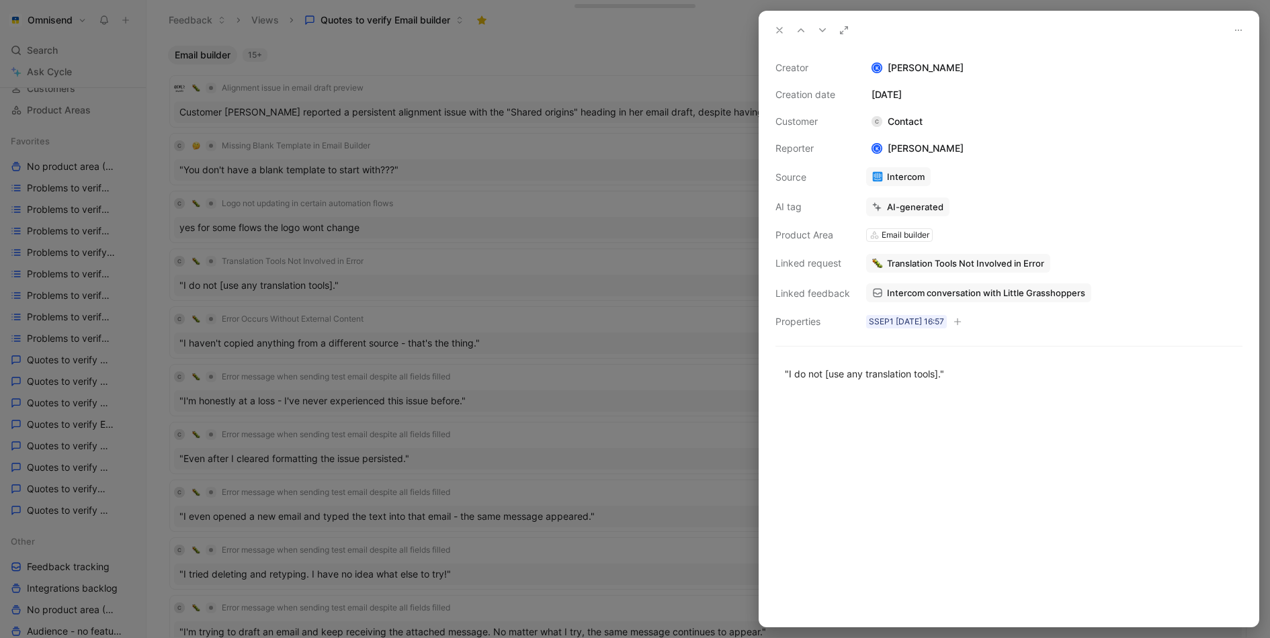
click at [527, 156] on div at bounding box center [635, 319] width 1270 height 638
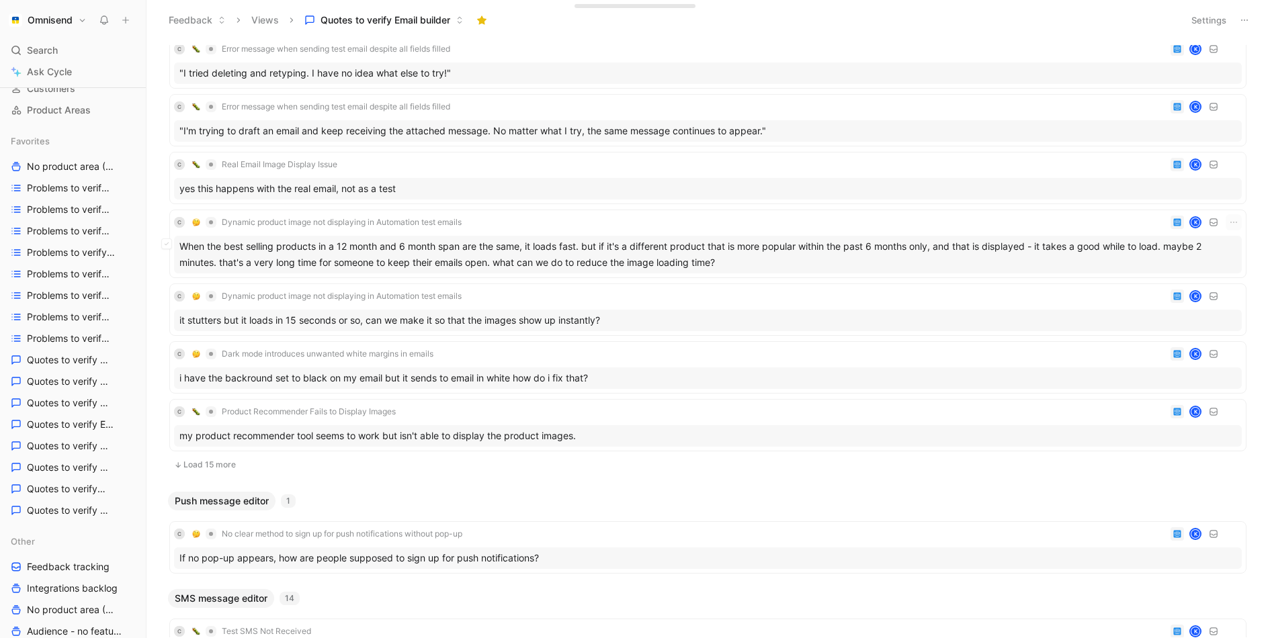
scroll to position [479, 0]
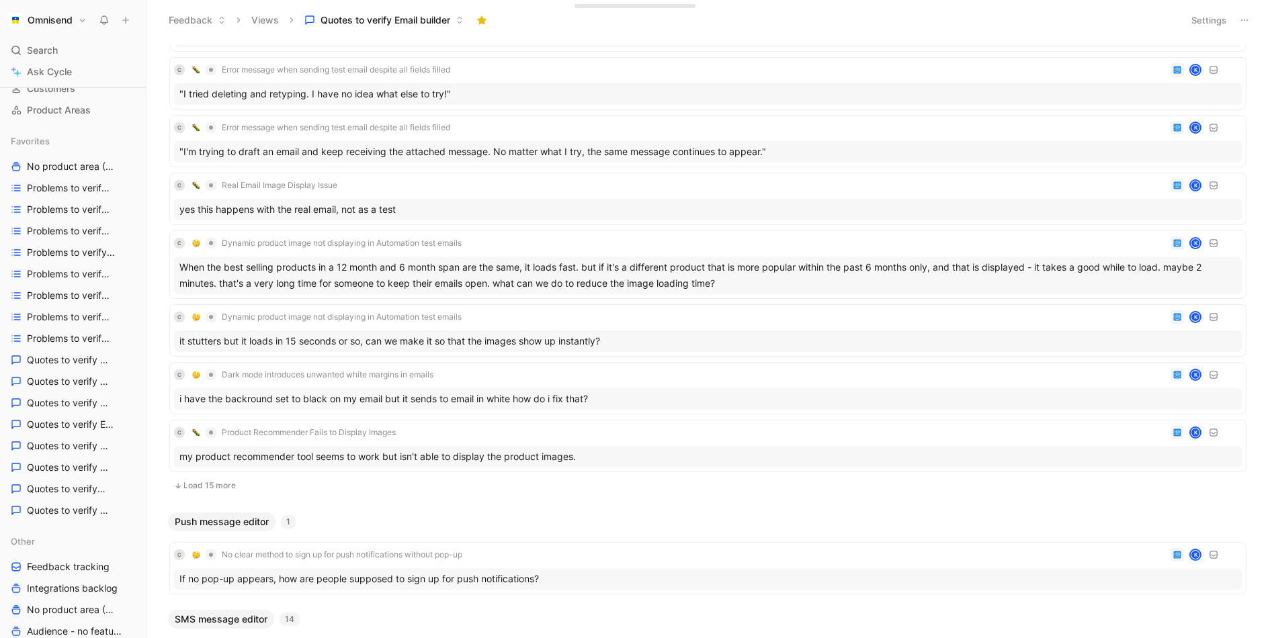
click at [214, 482] on button "Load 15 more" at bounding box center [707, 486] width 1077 height 16
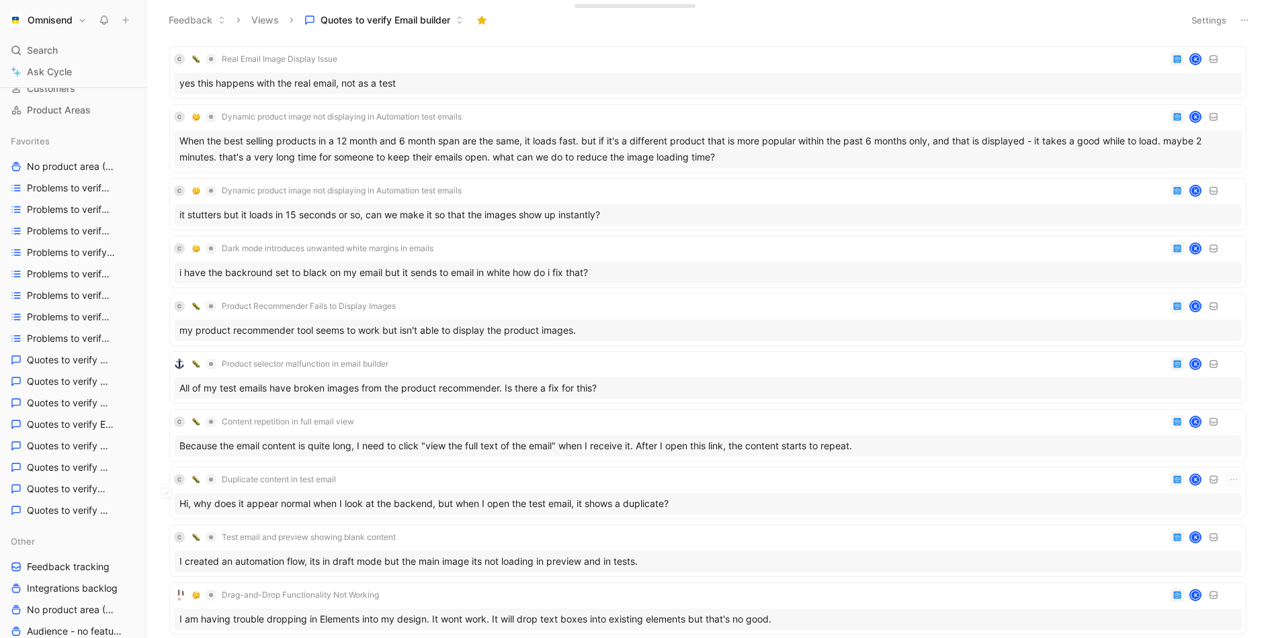
scroll to position [758, 0]
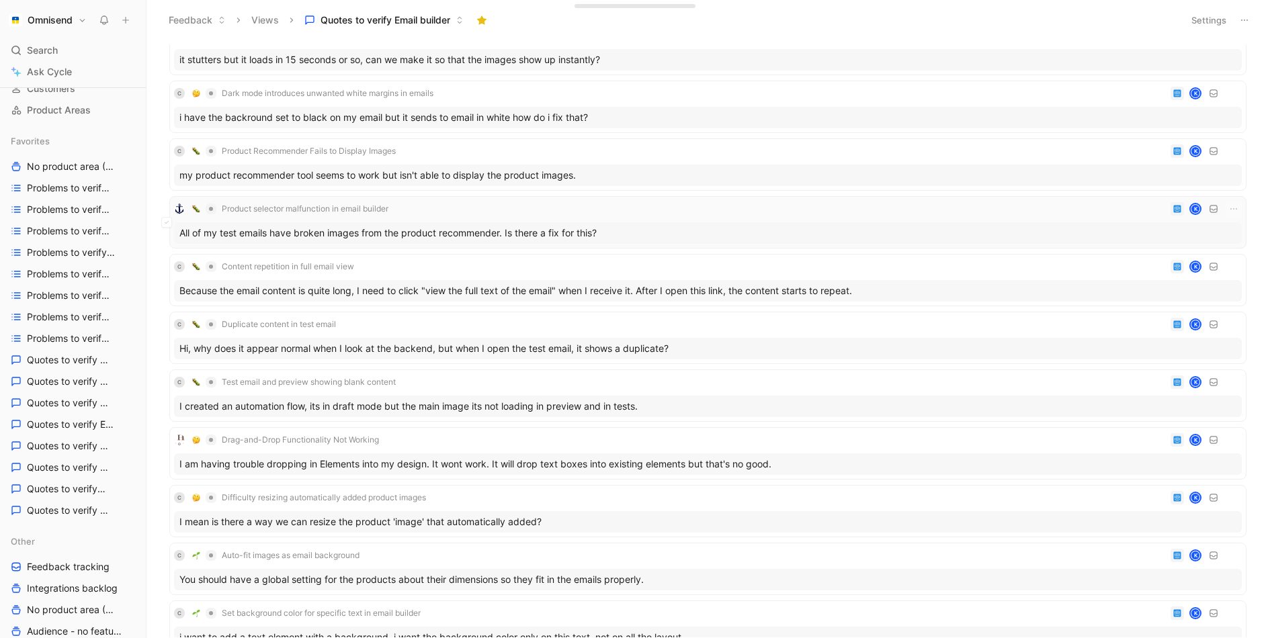
click at [365, 230] on div "All of my test emails have broken images from the product recommender. Is there…" at bounding box center [708, 232] width 1068 height 21
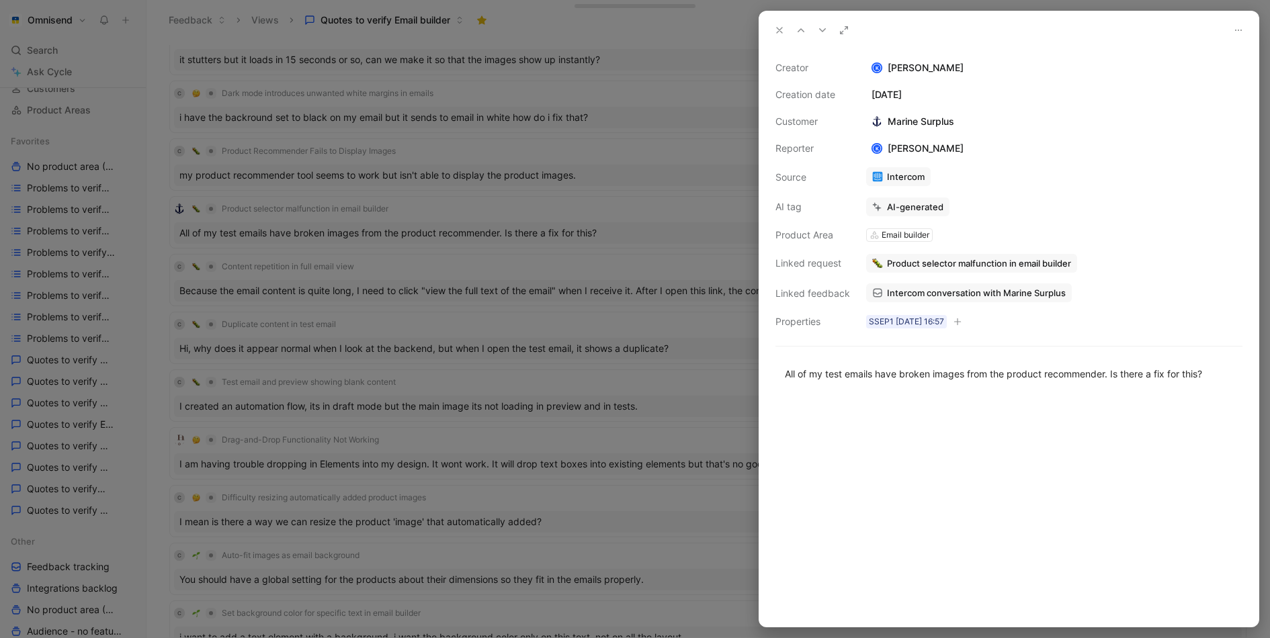
click at [994, 292] on span "Intercom conversation with Marine Surplus" at bounding box center [976, 293] width 179 height 12
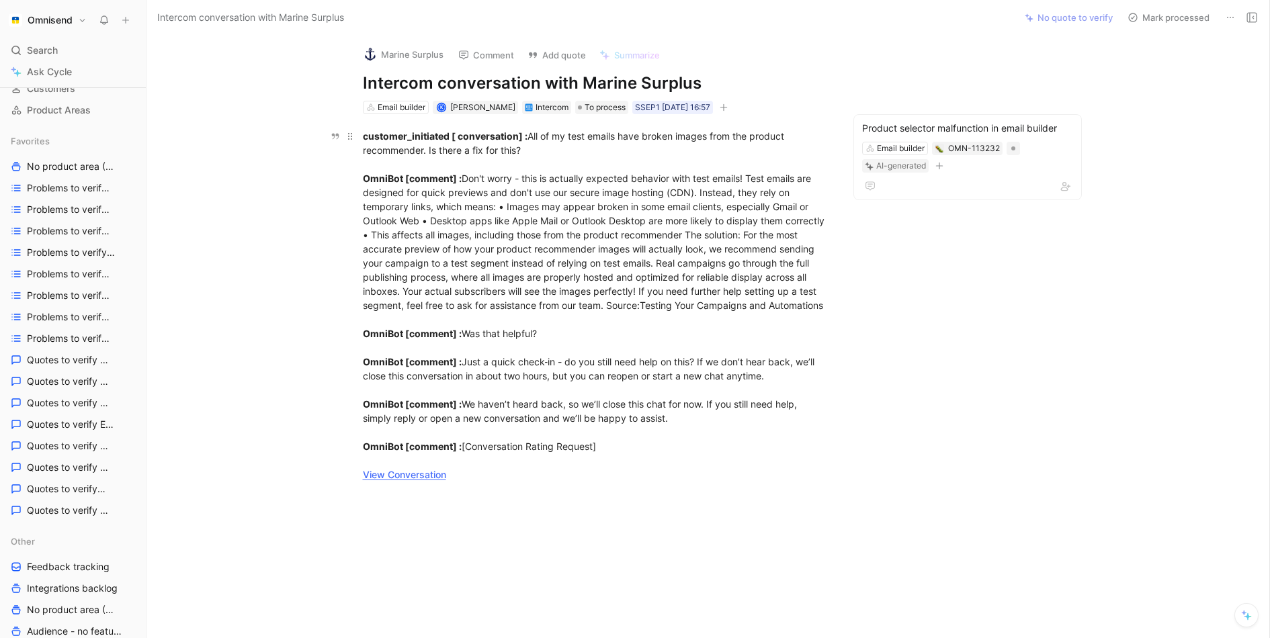
click at [404, 480] on link "View Conversation" at bounding box center [404, 474] width 83 height 11
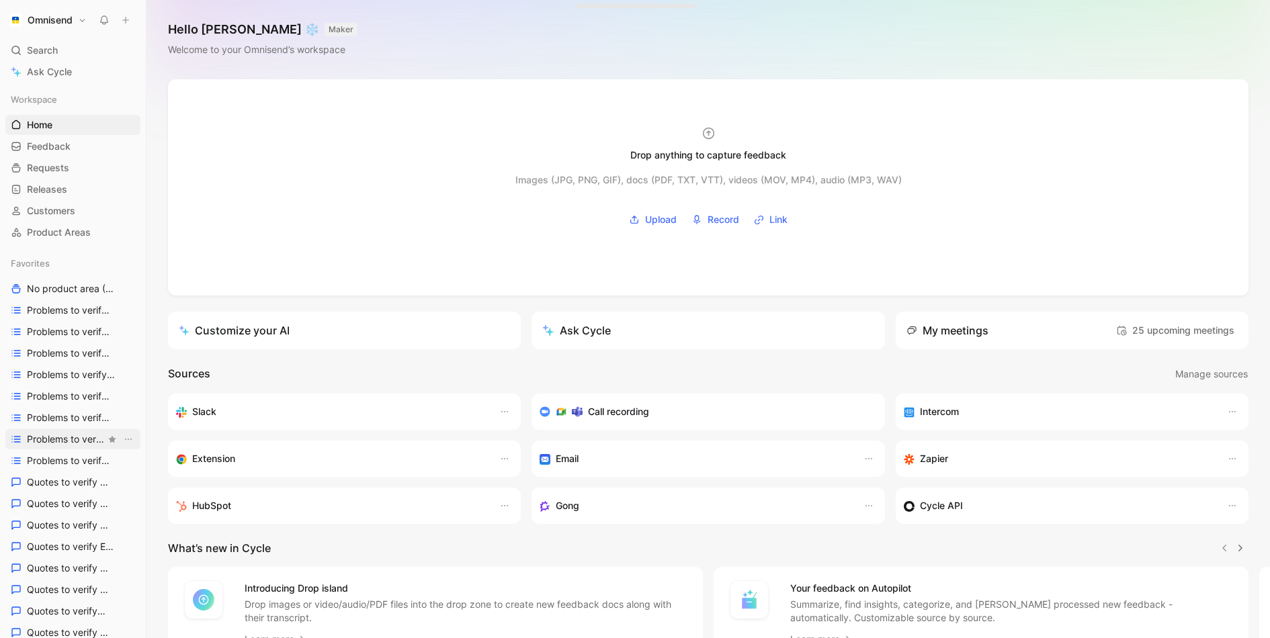
scroll to position [478, 0]
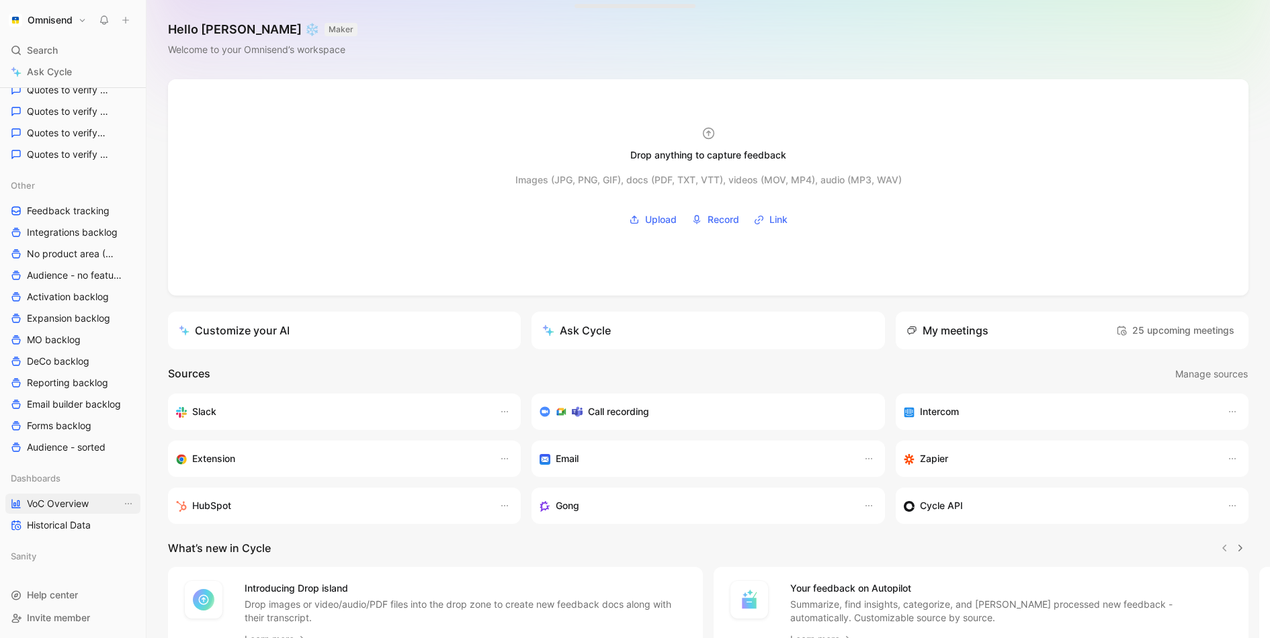
click at [71, 506] on span "VoC Overview" at bounding box center [58, 503] width 62 height 13
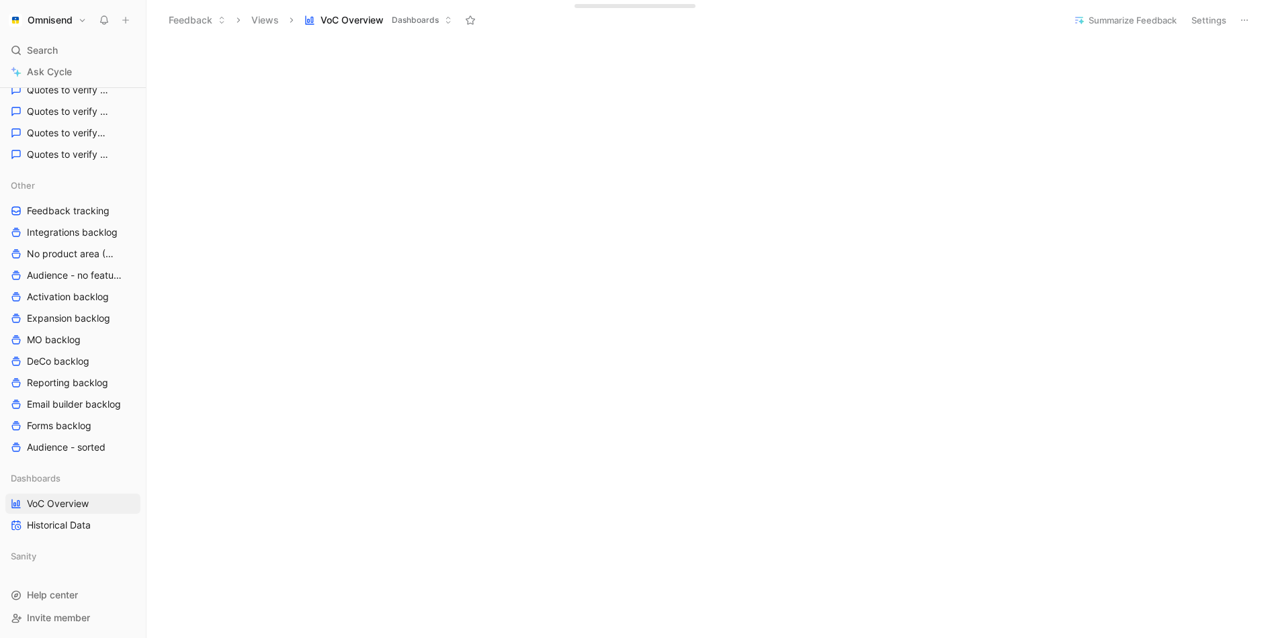
scroll to position [980, 0]
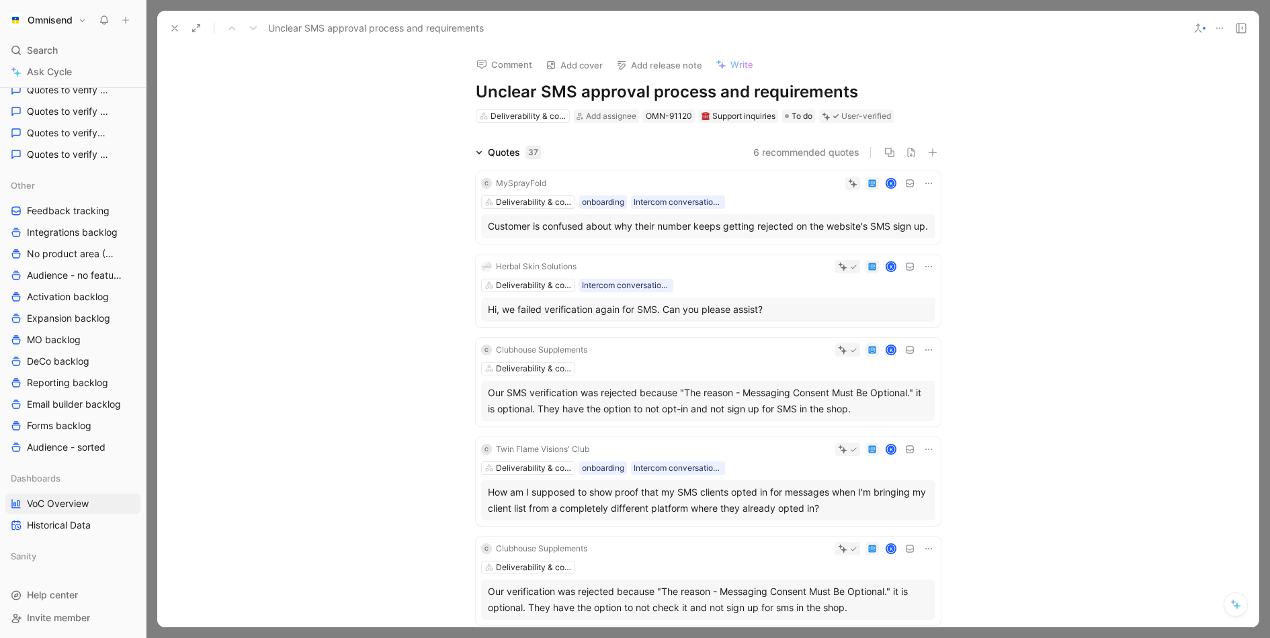
click at [182, 24] on button at bounding box center [174, 28] width 19 height 19
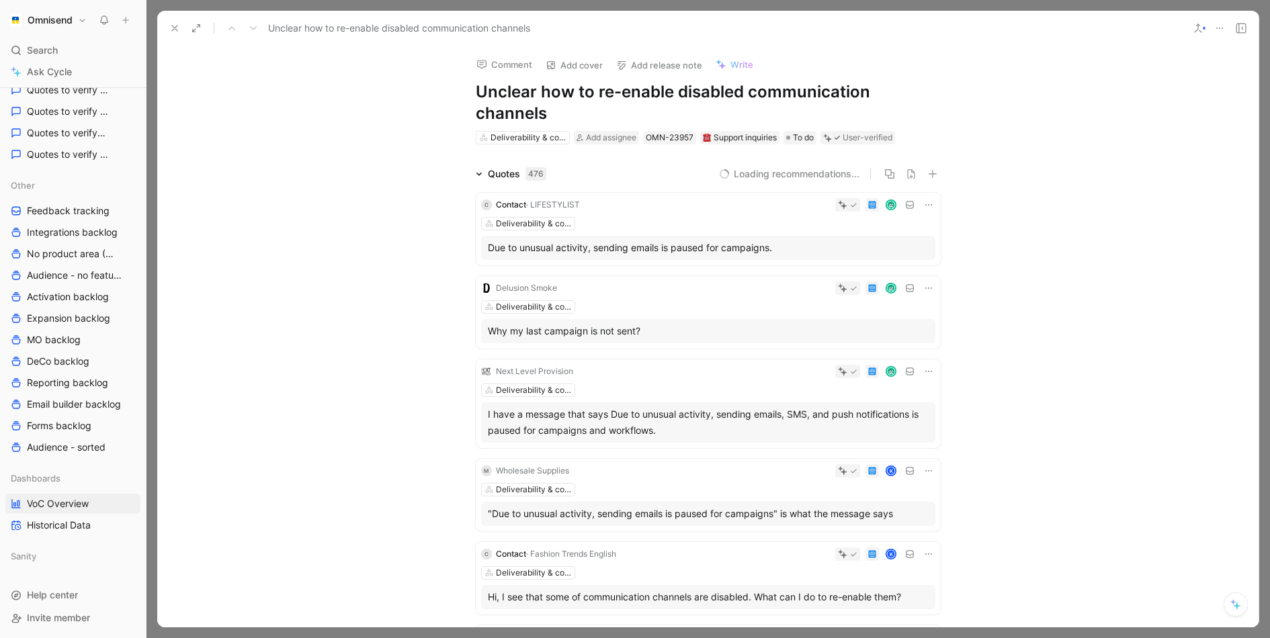
drag, startPoint x: 410, startPoint y: 58, endPoint x: 1255, endPoint y: 443, distance: 928.5
click at [1255, 443] on div "Comment Add cover Add release note Write Unclear how to re-enable disabled comm…" at bounding box center [707, 337] width 1101 height 582
click at [1062, 417] on div "Quotes 476 Loading recommendations... C Contact · LIFESTYLIST Deliverability & …" at bounding box center [707, 631] width 1101 height 930
drag, startPoint x: 454, startPoint y: 45, endPoint x: 1196, endPoint y: 528, distance: 885.2
click at [1197, 527] on div "Unclear how to re-enable disabled communication channels Comment Add cover Add …" at bounding box center [707, 319] width 1101 height 617
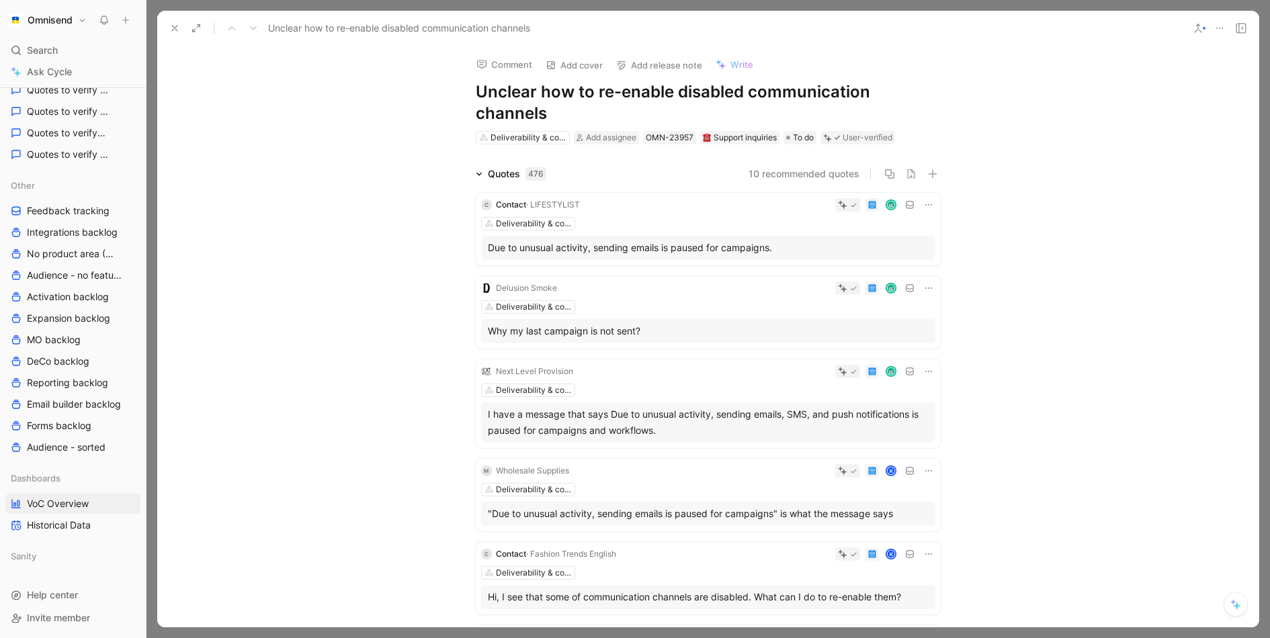
click at [1196, 528] on div "Quotes 476 10 recommended quotes C Contact · LIFESTYLIST Deliverability & compl…" at bounding box center [707, 631] width 1101 height 930
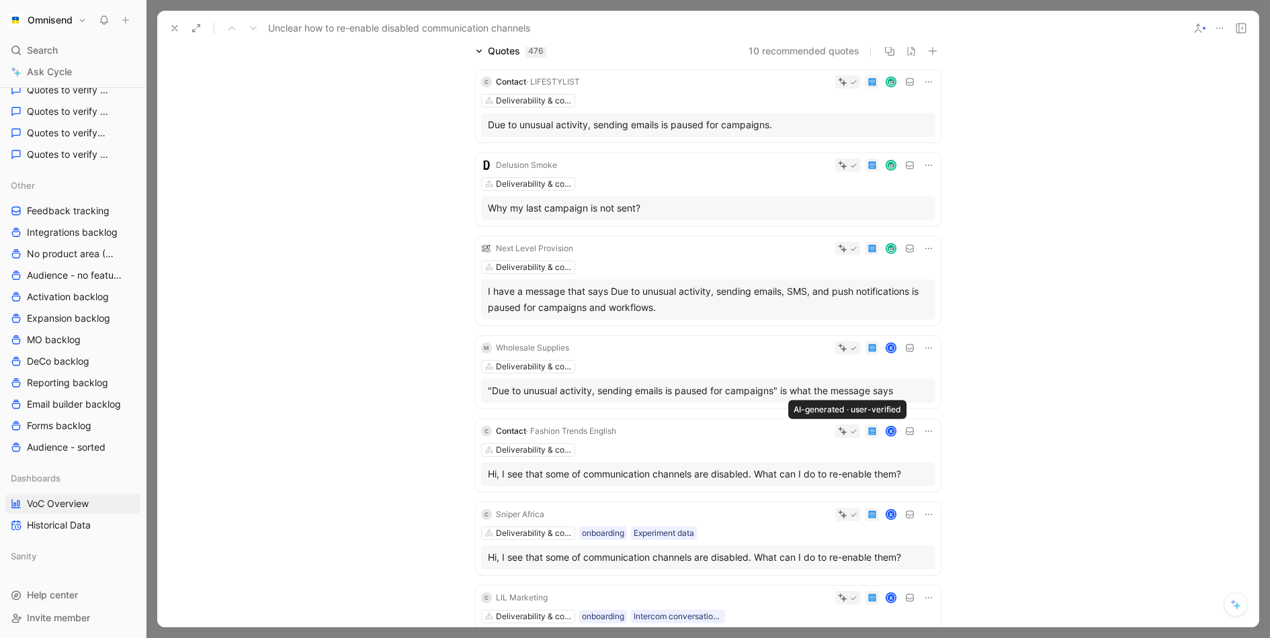
scroll to position [891, 0]
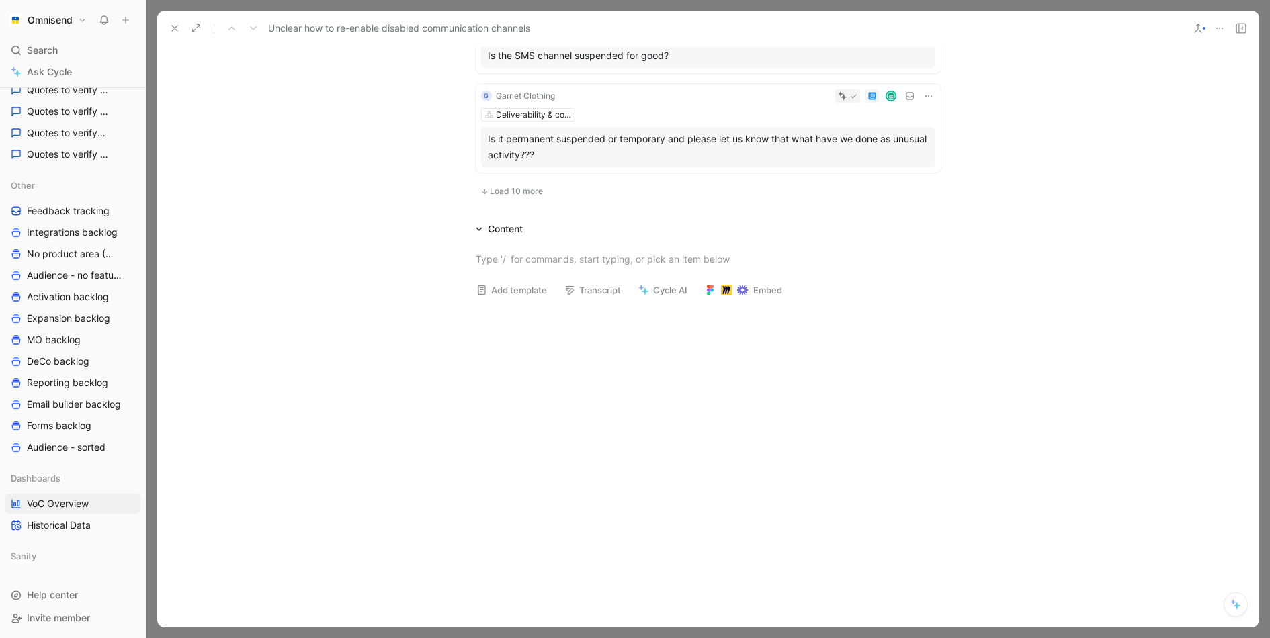
click at [506, 186] on span "Load 10 more" at bounding box center [516, 191] width 53 height 11
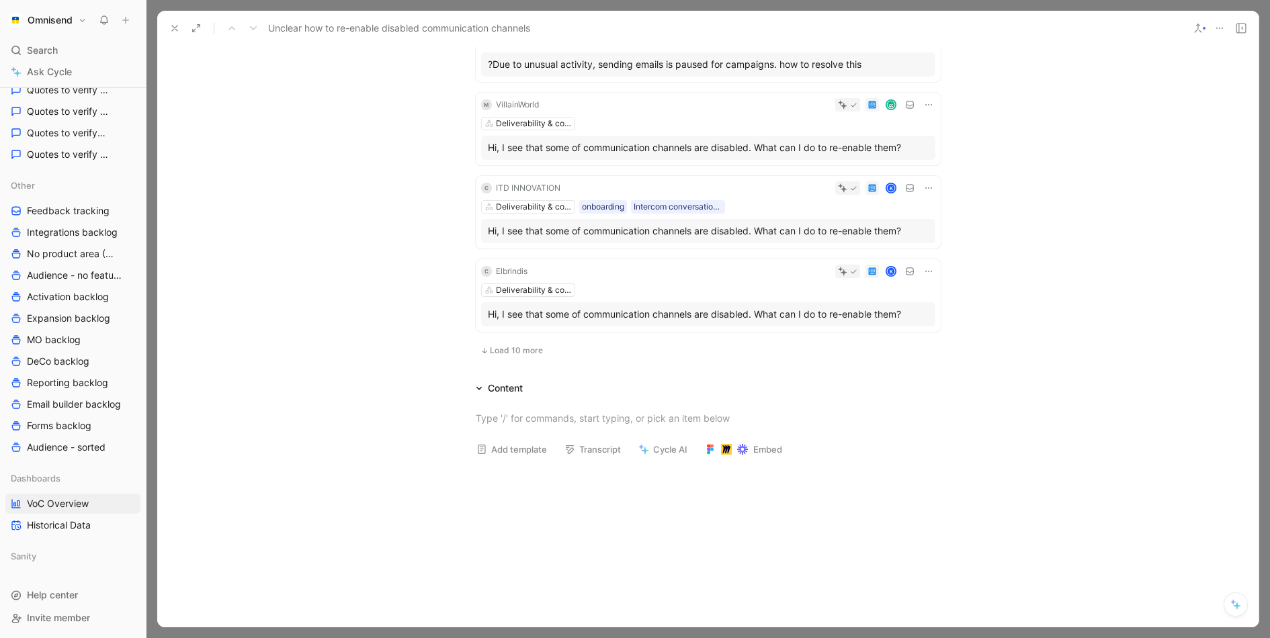
scroll to position [1573, 0]
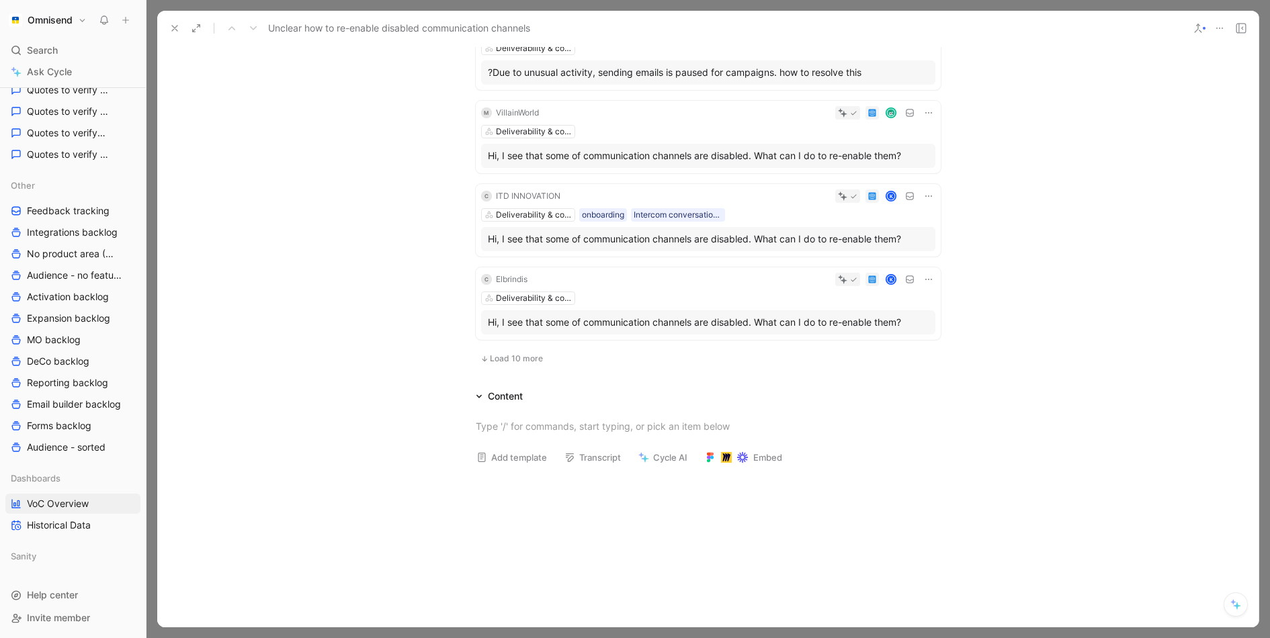
click at [176, 24] on icon at bounding box center [174, 28] width 11 height 11
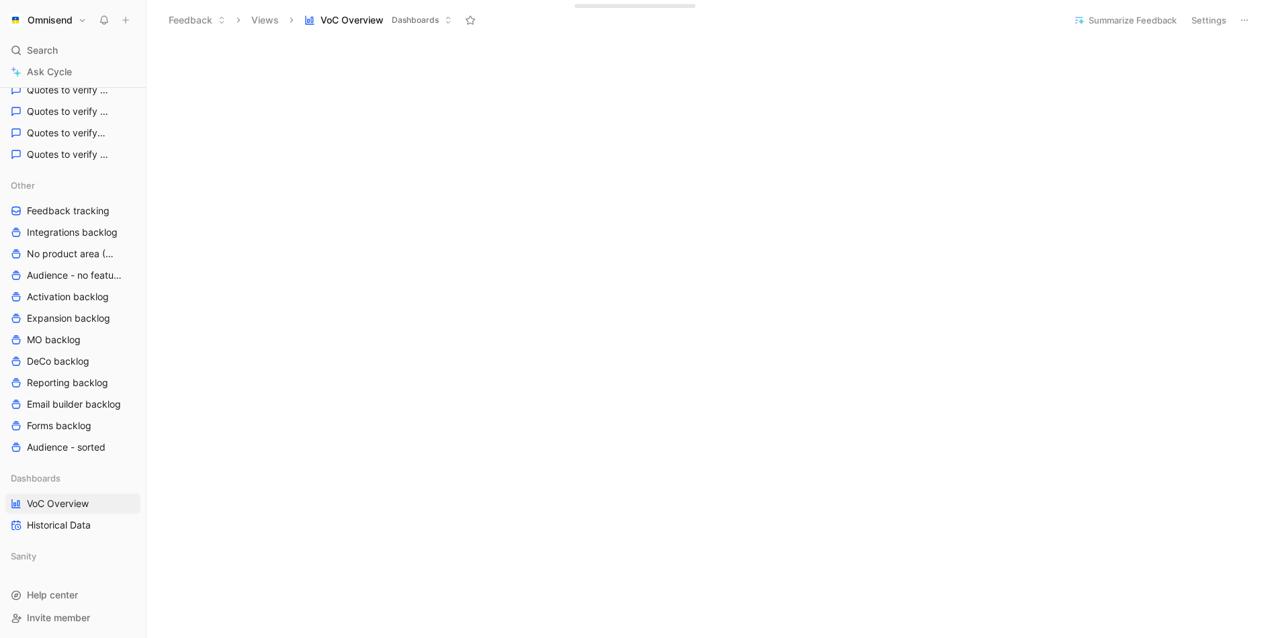
scroll to position [454, 0]
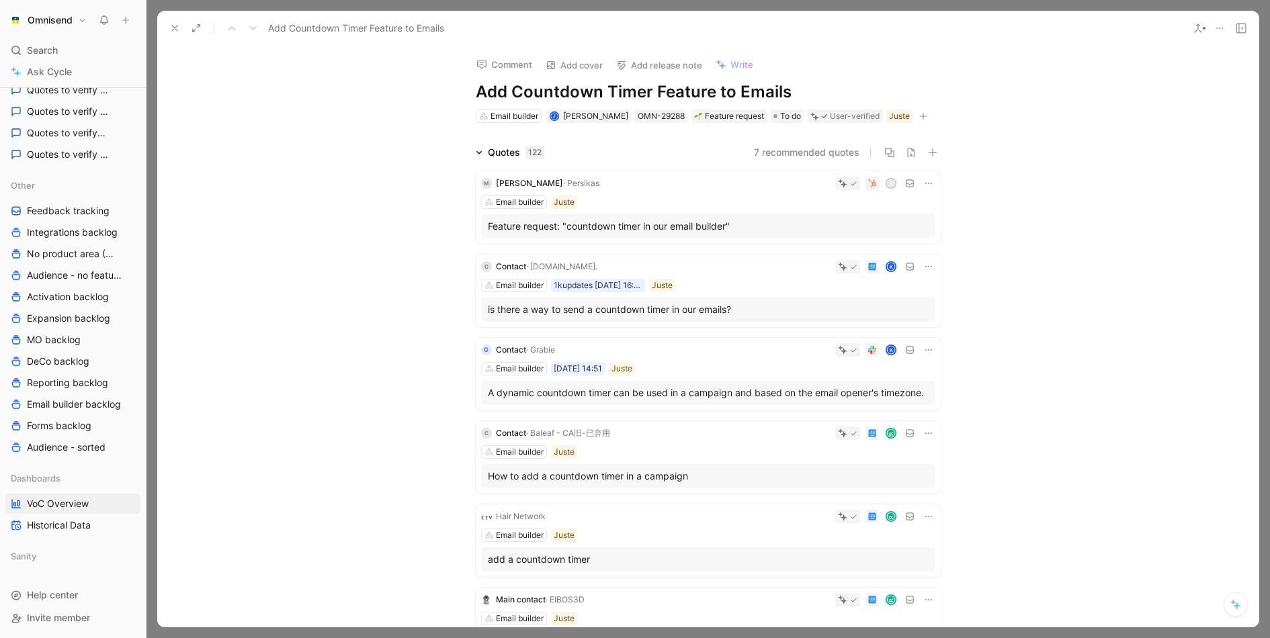
click at [173, 28] on use at bounding box center [174, 28] width 5 height 5
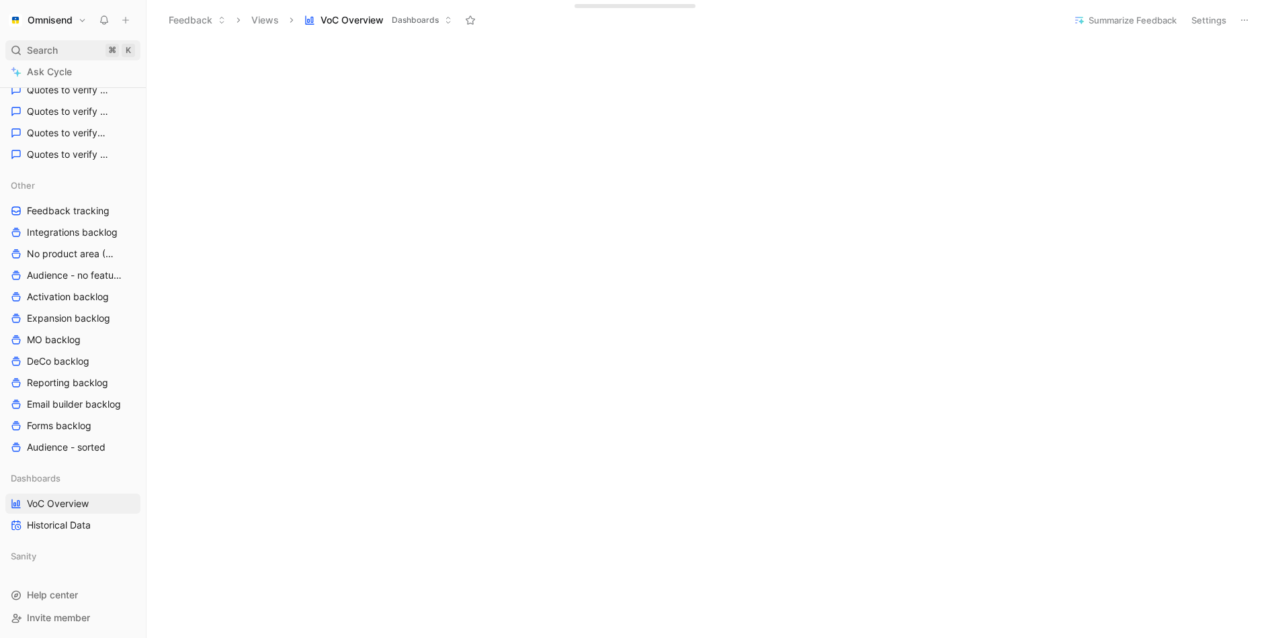
click at [44, 57] on span "Search" at bounding box center [42, 50] width 31 height 16
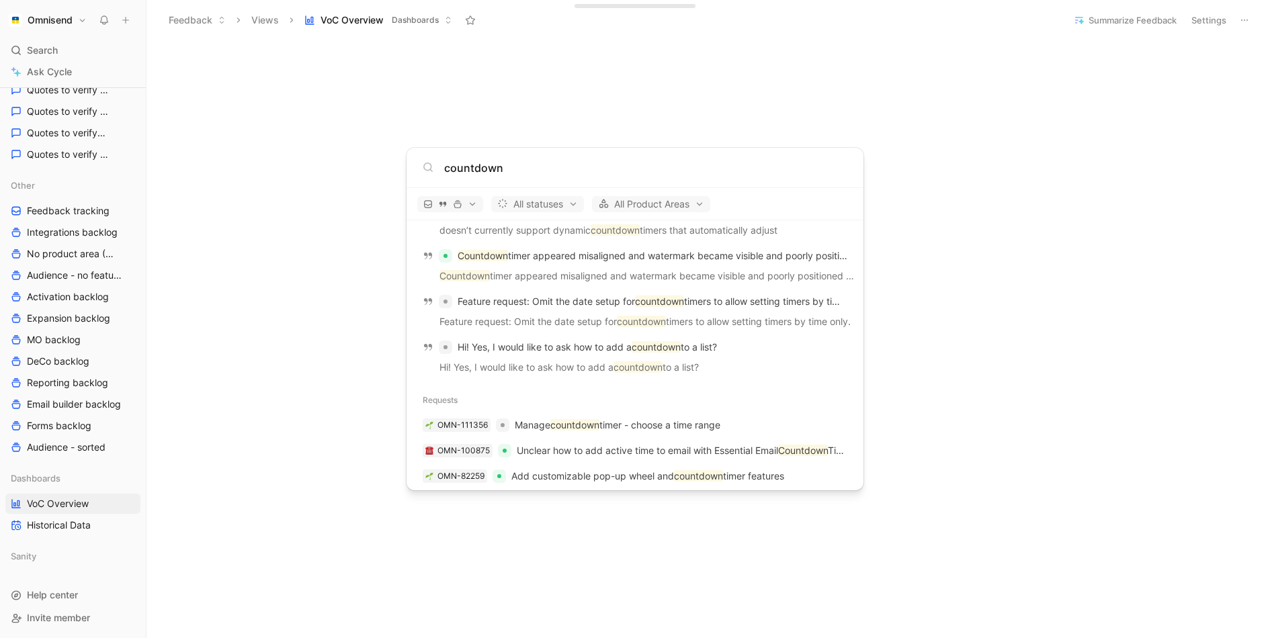
scroll to position [1759, 0]
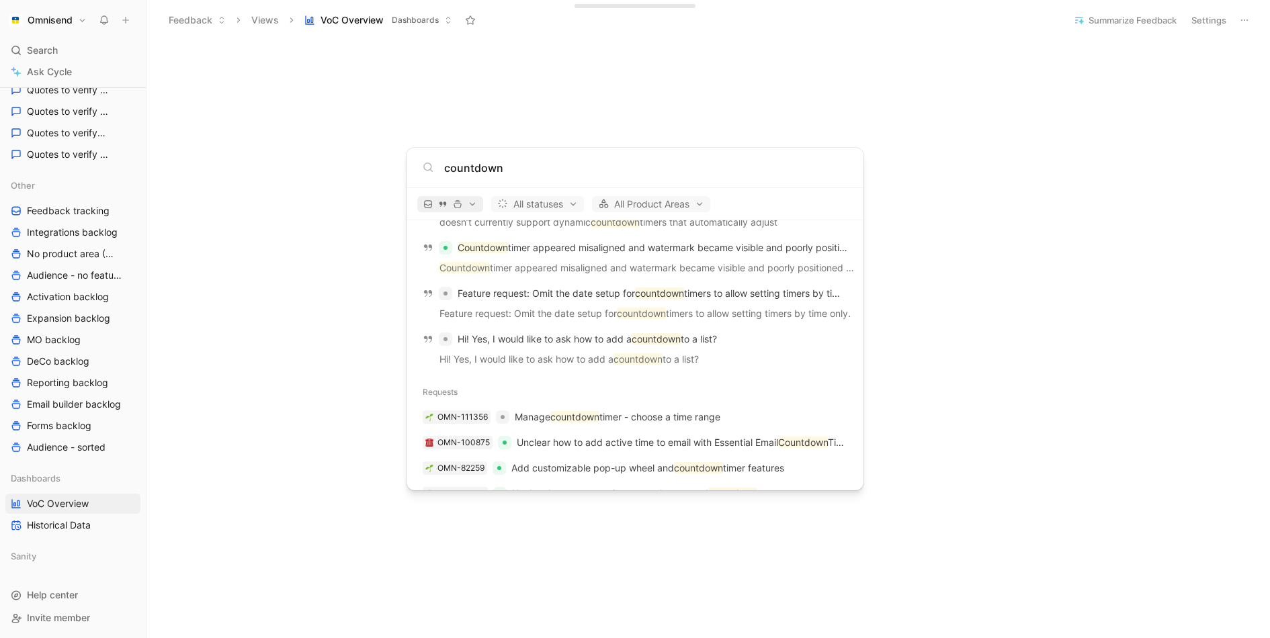
type input "countdown"
click at [456, 206] on icon "button" at bounding box center [457, 204] width 9 height 9
click at [535, 202] on div at bounding box center [635, 319] width 1270 height 638
click at [562, 202] on span "All statuses" at bounding box center [537, 204] width 81 height 16
click at [649, 208] on div at bounding box center [635, 319] width 1270 height 638
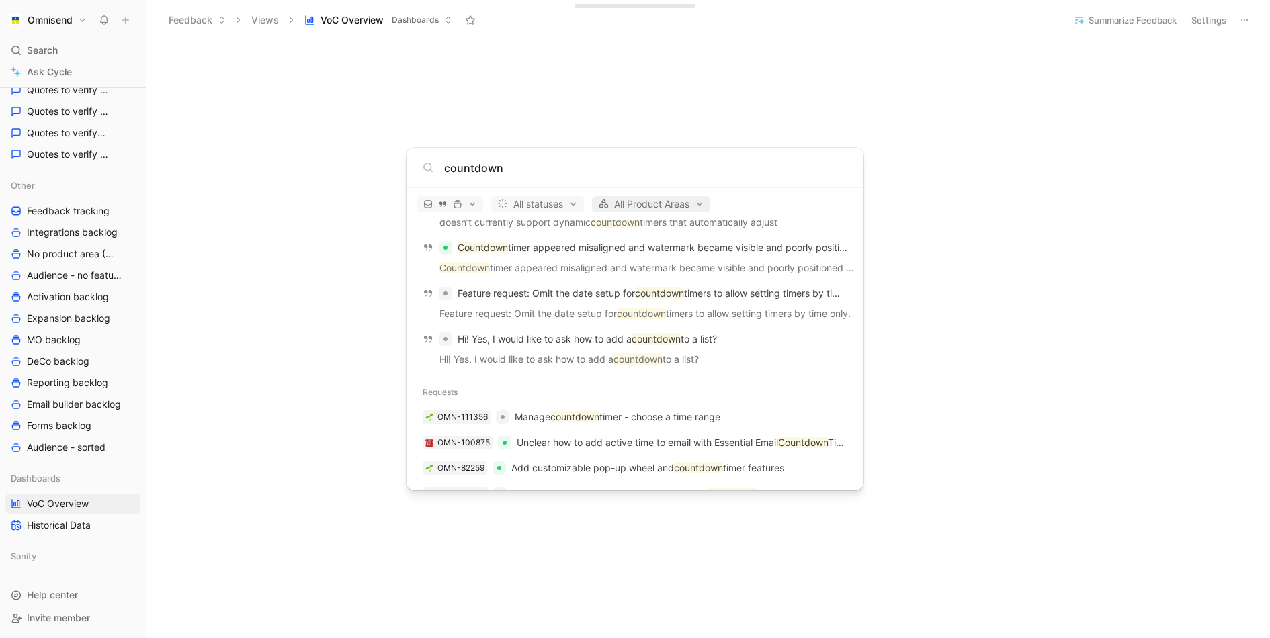
click at [665, 200] on span "All Product Areas" at bounding box center [651, 204] width 106 height 16
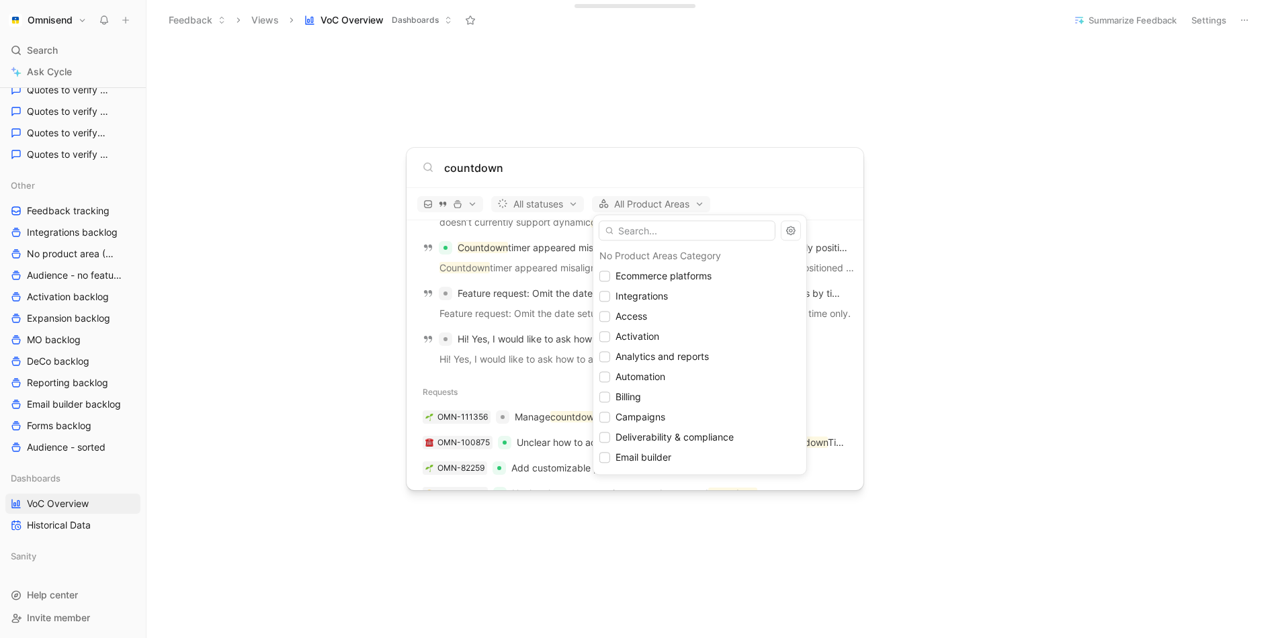
click at [521, 294] on div at bounding box center [635, 319] width 1270 height 638
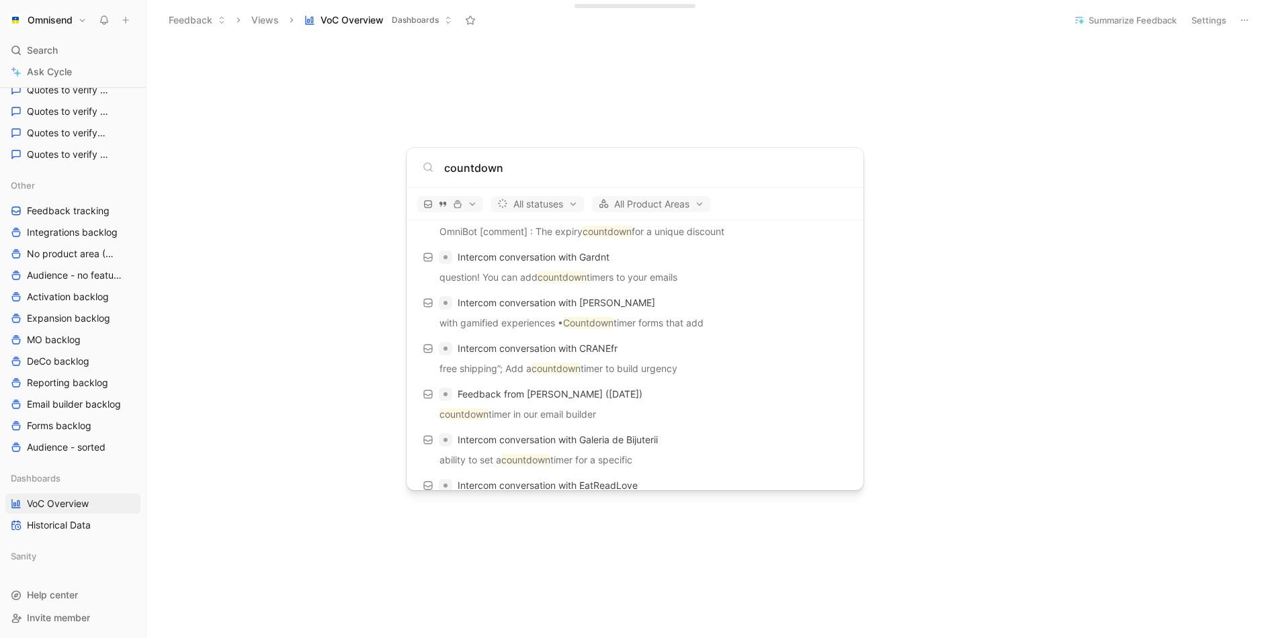
scroll to position [0, 0]
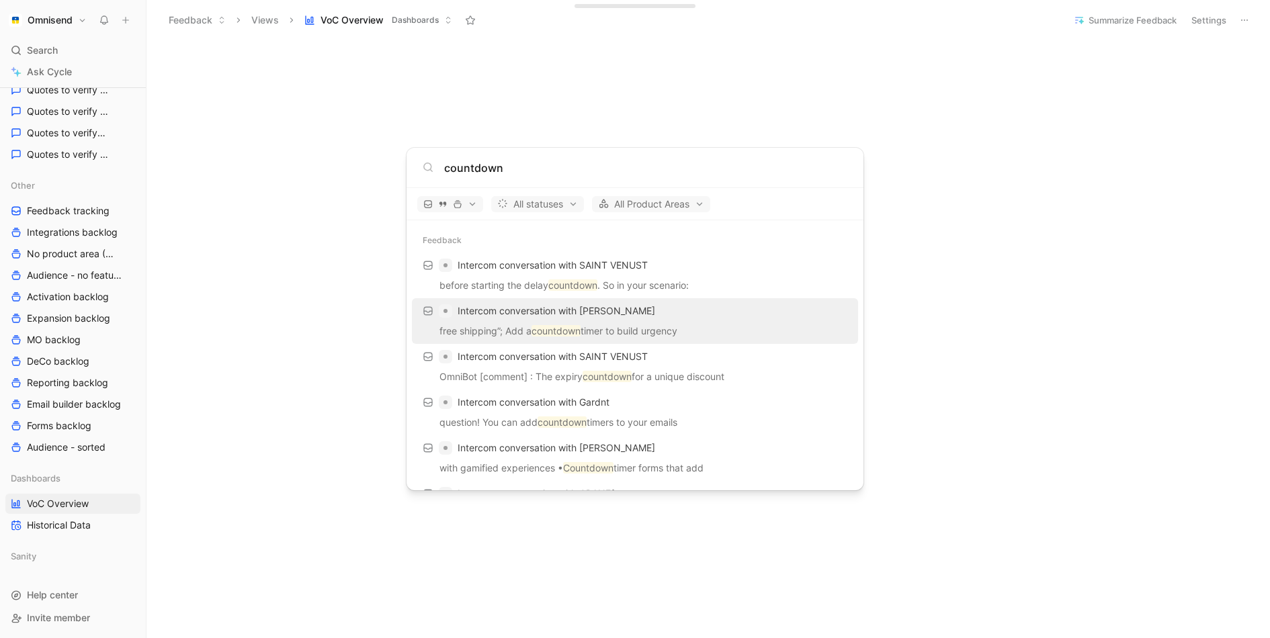
click at [653, 314] on div "Intercom conversation with Vibesnus" at bounding box center [635, 311] width 438 height 24
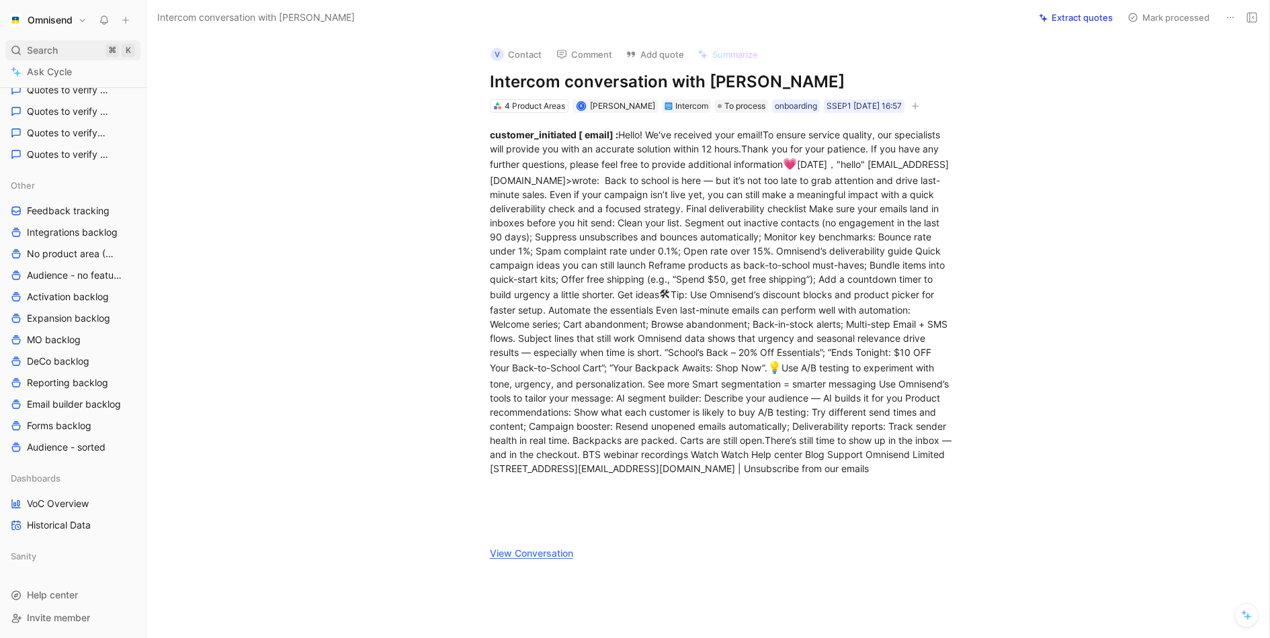
click at [48, 50] on span "Search" at bounding box center [42, 50] width 31 height 16
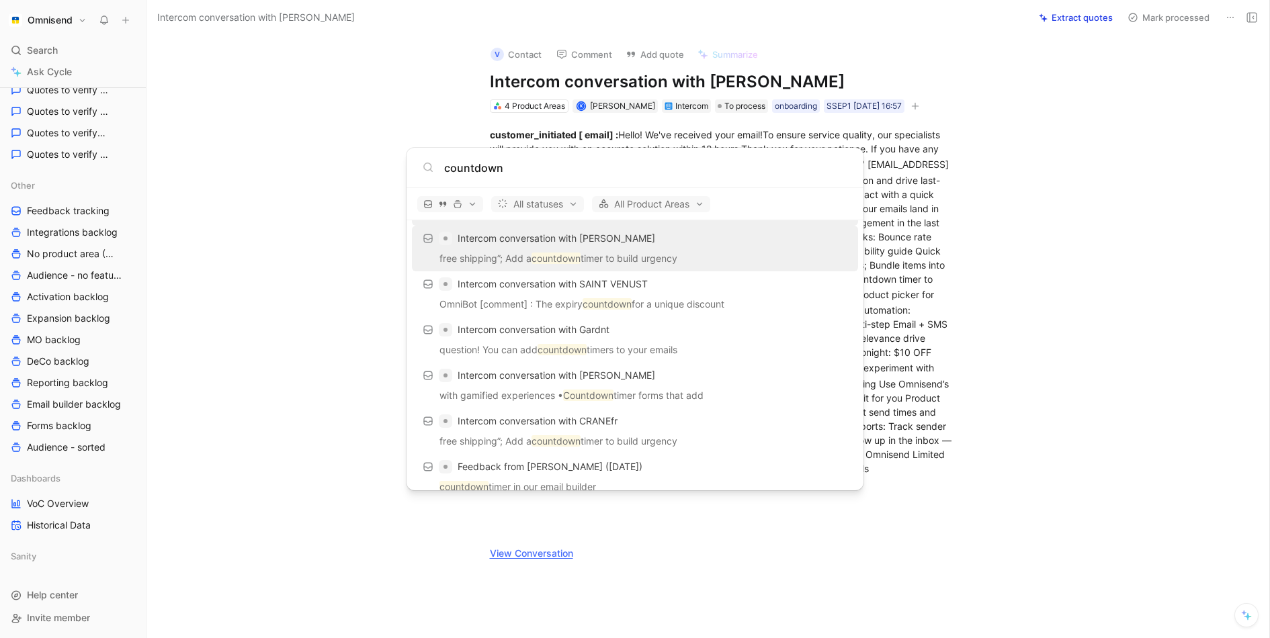
scroll to position [91, 0]
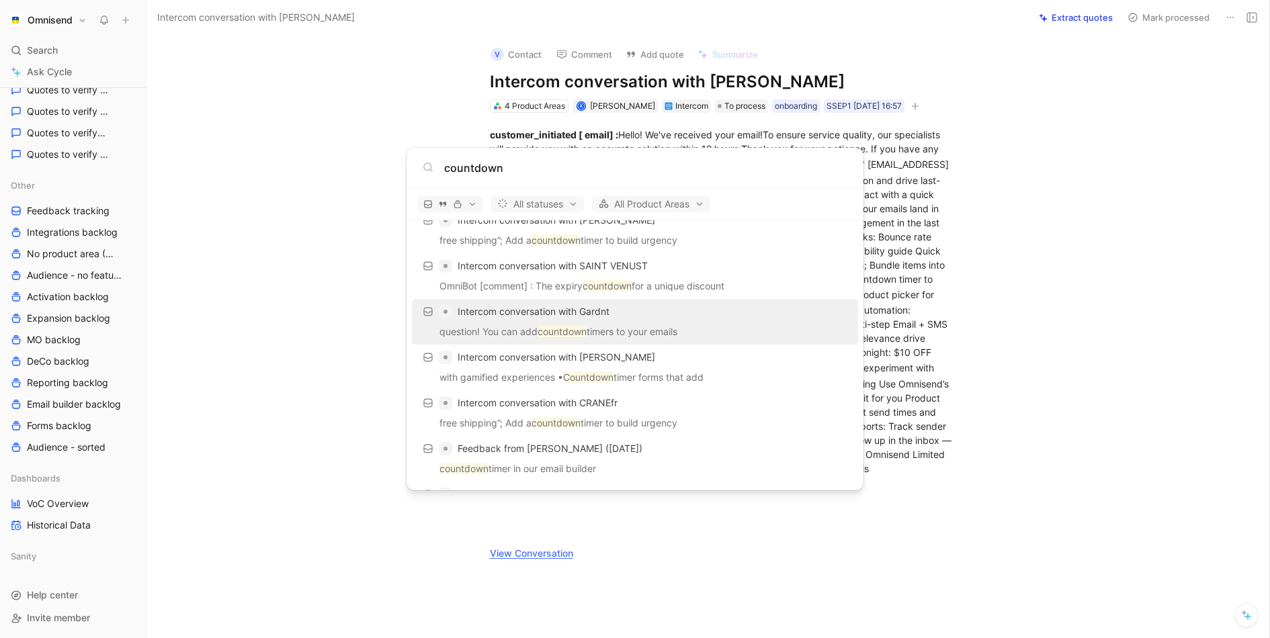
type input "countdown"
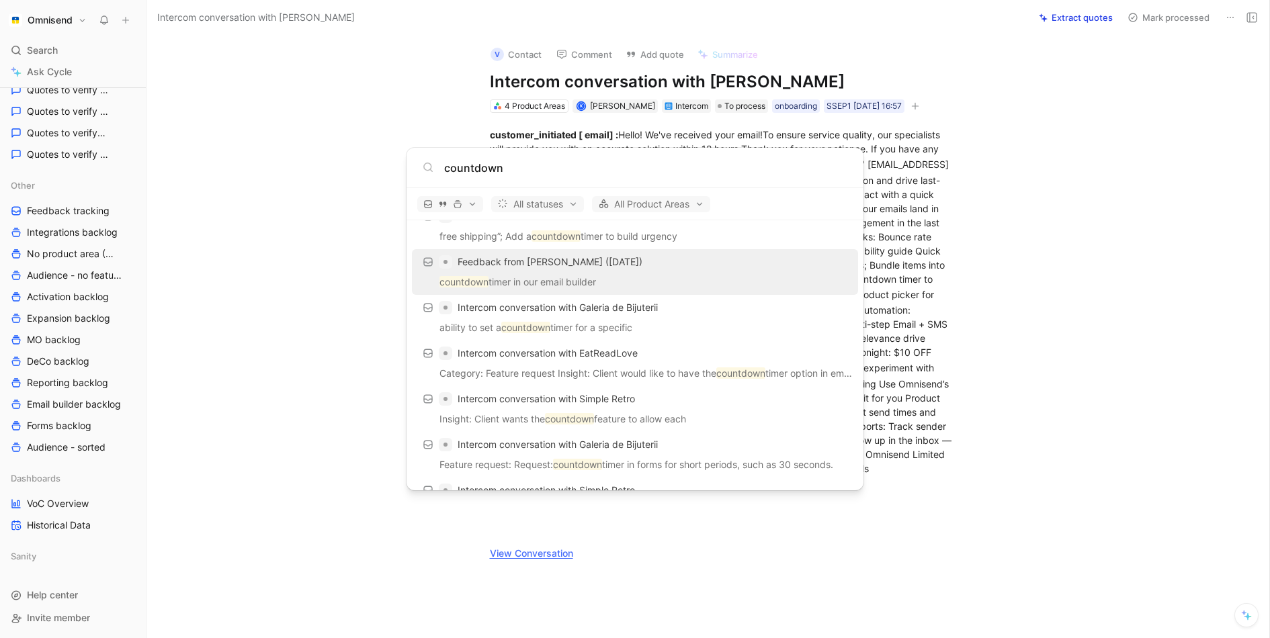
scroll to position [283, 0]
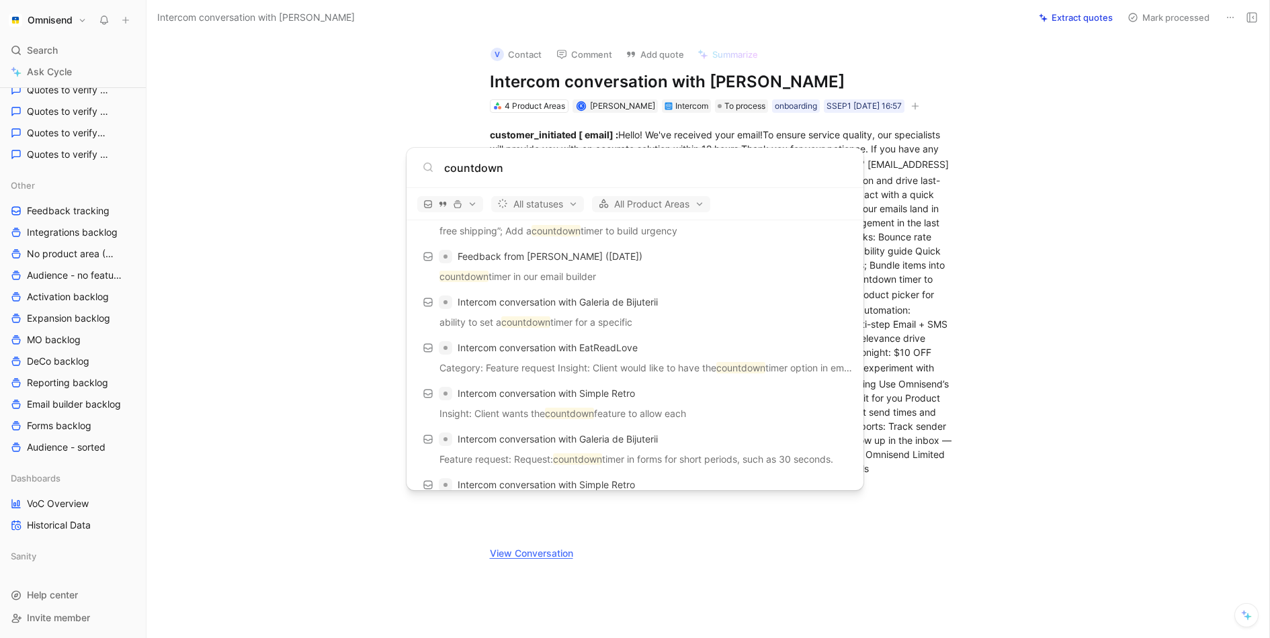
click at [75, 15] on body "Omnisend Search ⌘ K Ask Cycle Workspace Home G then H Feedback G then F Request…" at bounding box center [635, 319] width 1270 height 638
click at [83, 17] on button "Omnisend" at bounding box center [47, 20] width 85 height 19
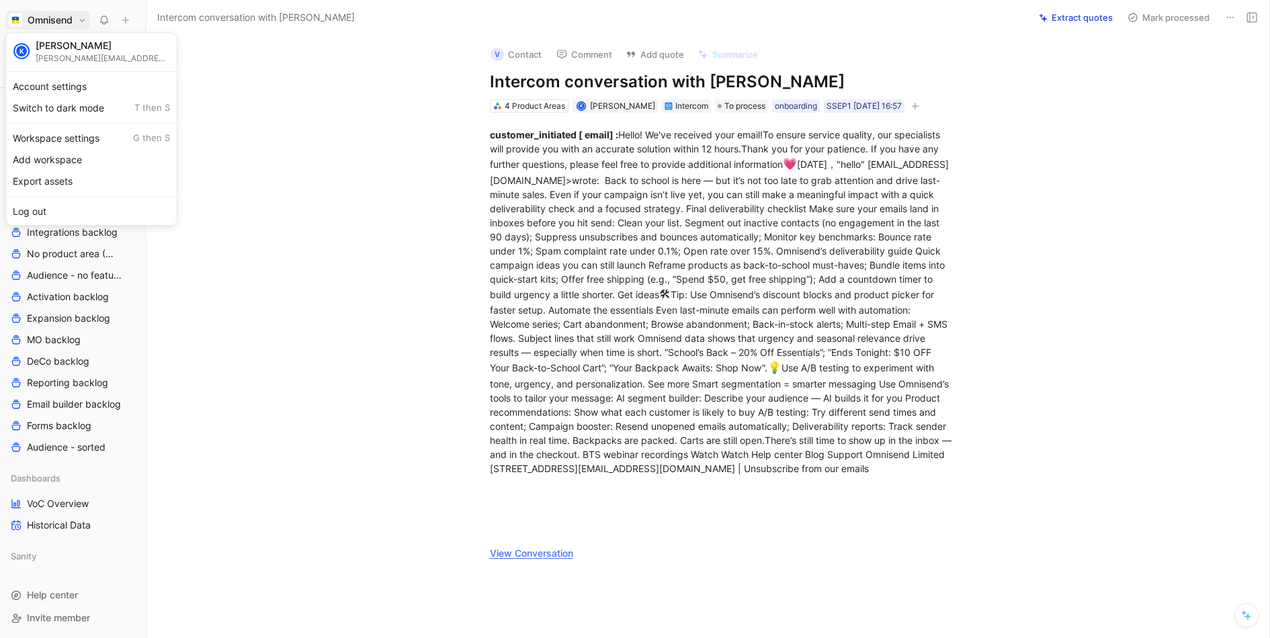
click at [326, 280] on div at bounding box center [635, 319] width 1270 height 638
click at [291, 210] on div "customer_initiated [ email] : Hello! We've received your email!To ensure servic…" at bounding box center [722, 344] width 1094 height 462
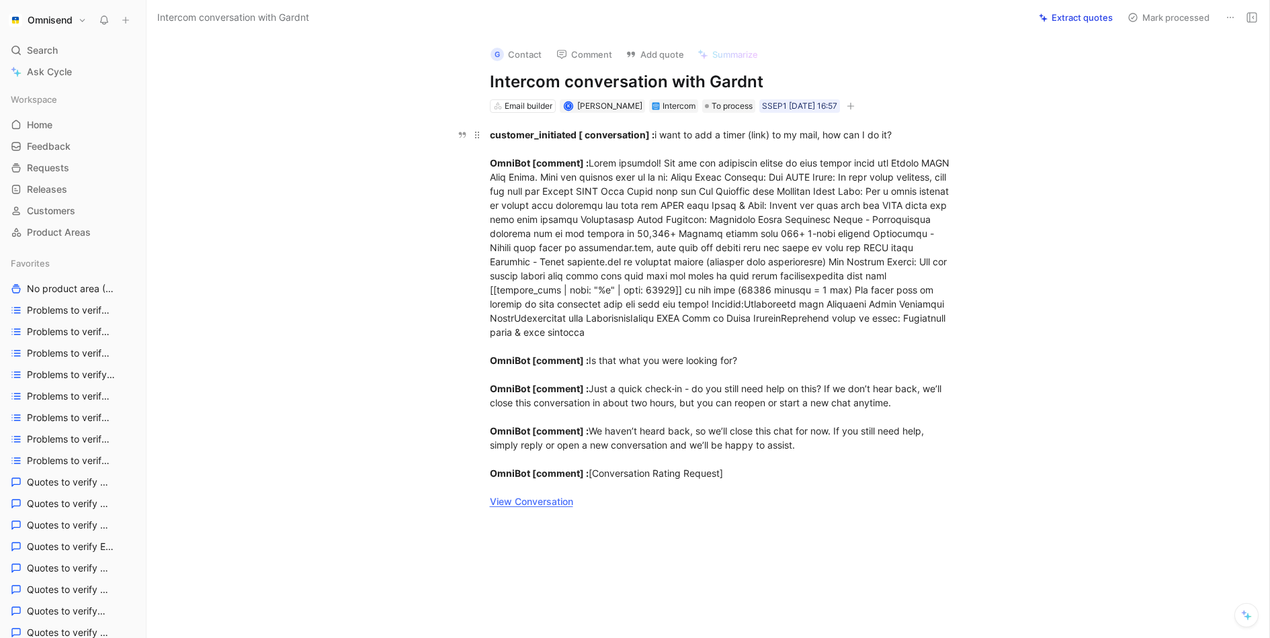
drag, startPoint x: 656, startPoint y: 136, endPoint x: 931, endPoint y: 129, distance: 274.9
click at [931, 129] on div "customer_initiated [ conversation] : i want to add a timer (link) to my mail, h…" at bounding box center [722, 318] width 465 height 381
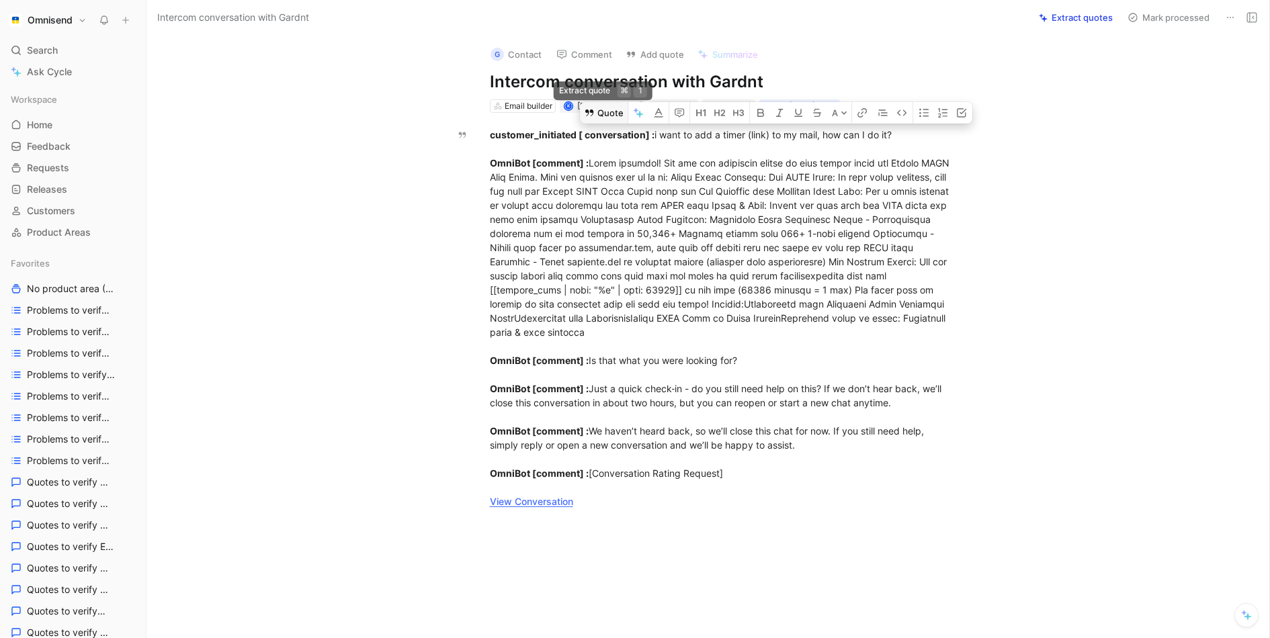
click at [613, 107] on button "Quote" at bounding box center [604, 112] width 48 height 21
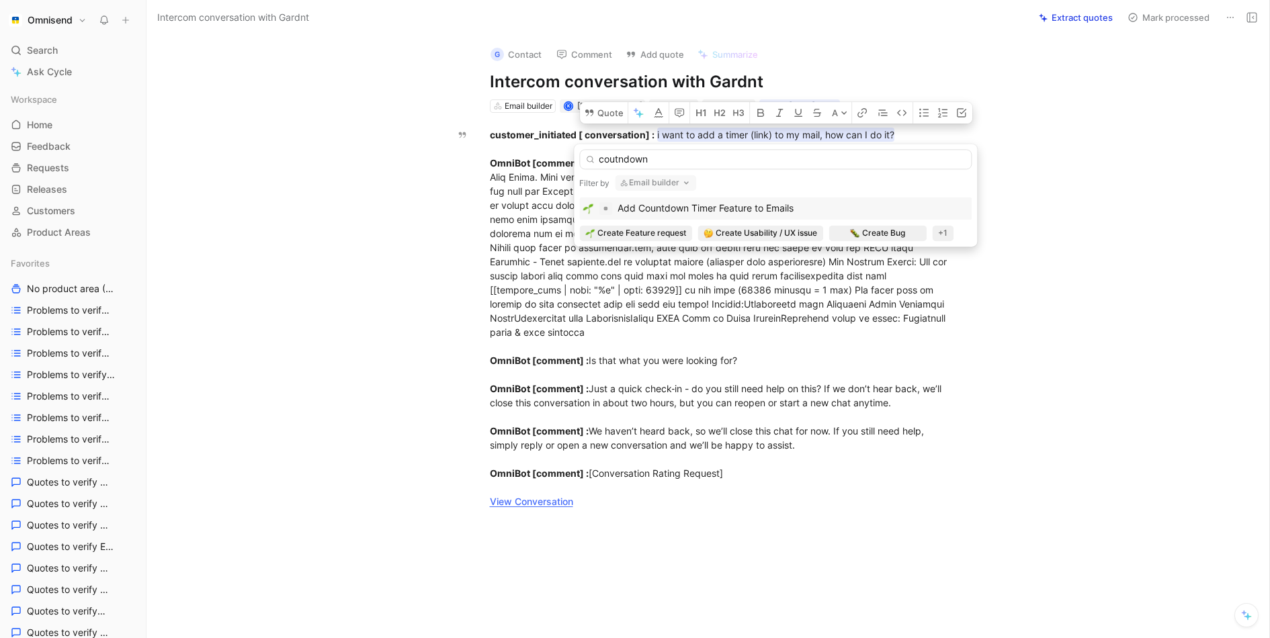
type input "coutndown"
click at [739, 204] on span "Add Countdown Timer Feature to Emails" at bounding box center [705, 207] width 176 height 11
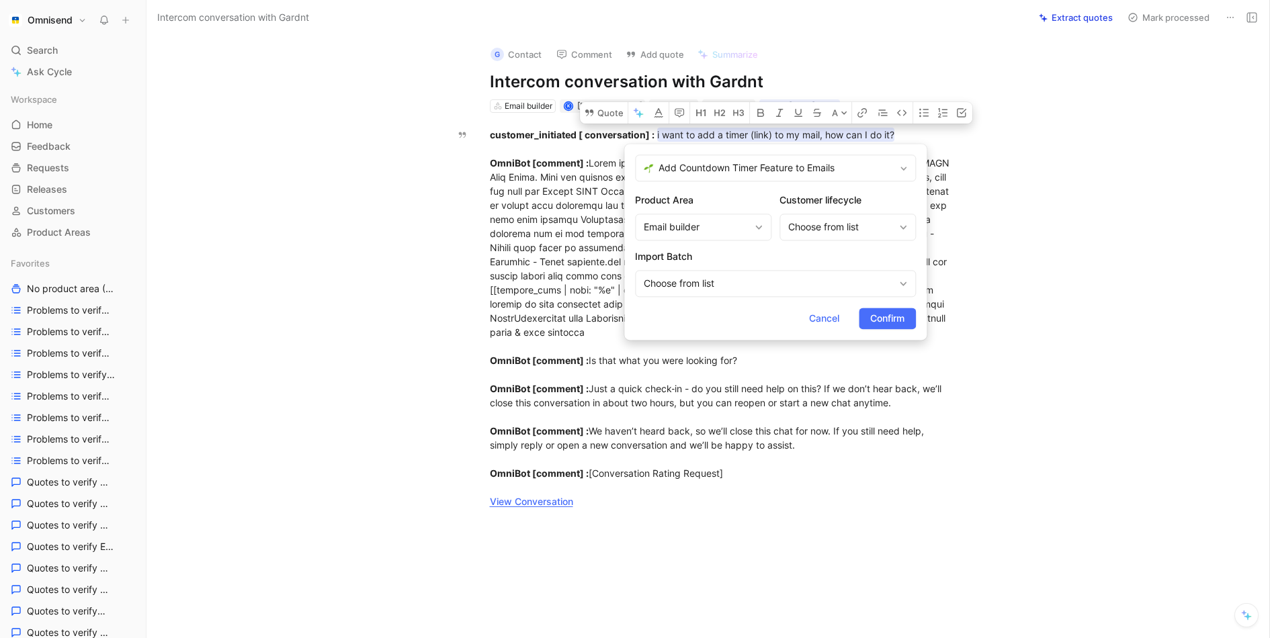
click at [872, 306] on form "Add Countdown Timer Feature to Emails Product Area Email builder Customer lifec…" at bounding box center [775, 242] width 302 height 196
click at [873, 310] on span "Confirm" at bounding box center [887, 318] width 34 height 16
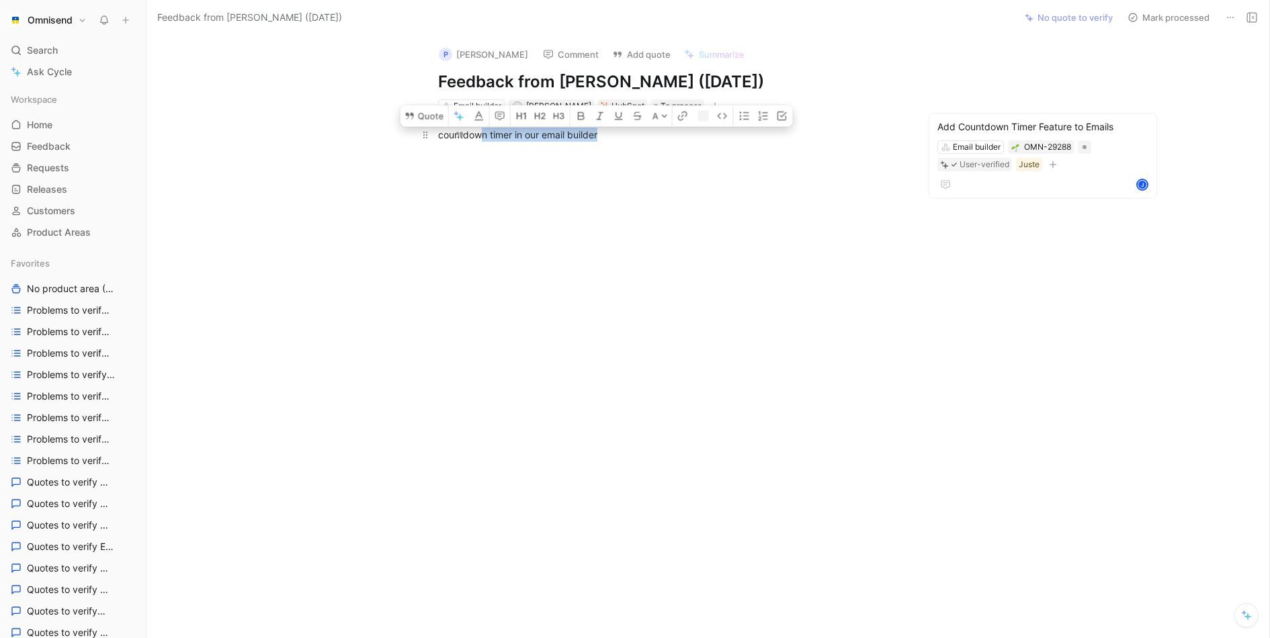
drag, startPoint x: 626, startPoint y: 131, endPoint x: 431, endPoint y: 131, distance: 194.2
click at [438, 131] on div "countdown timer in our email builder" at bounding box center [670, 135] width 465 height 14
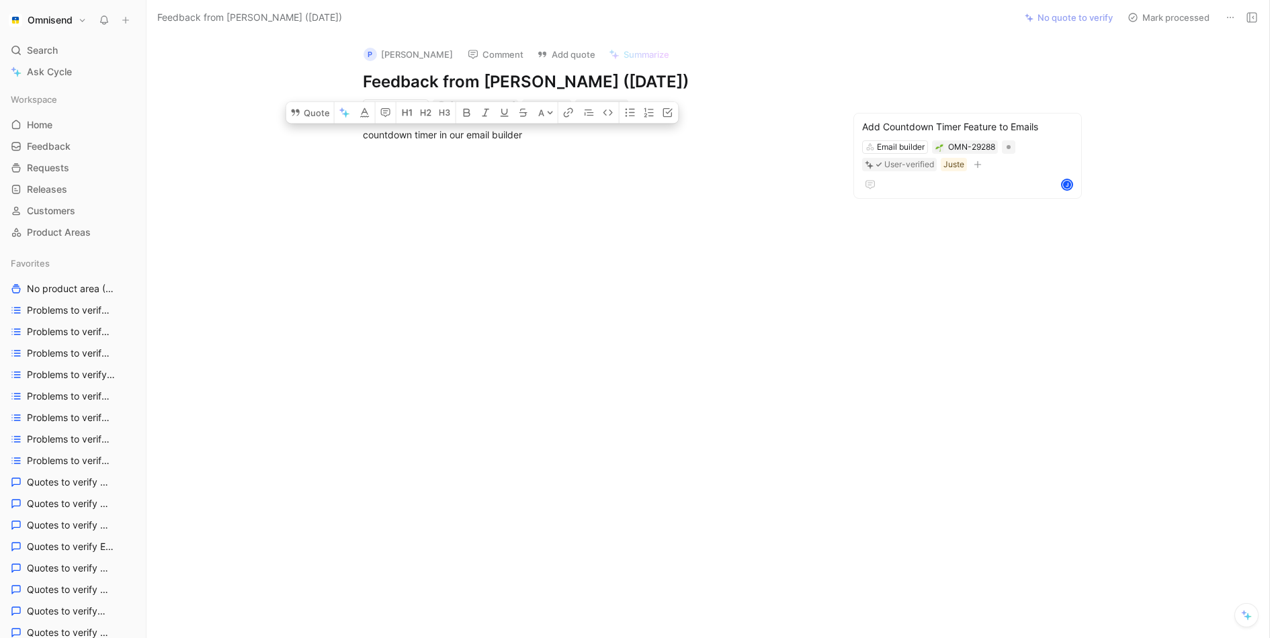
click at [718, 217] on div at bounding box center [595, 252] width 840 height 191
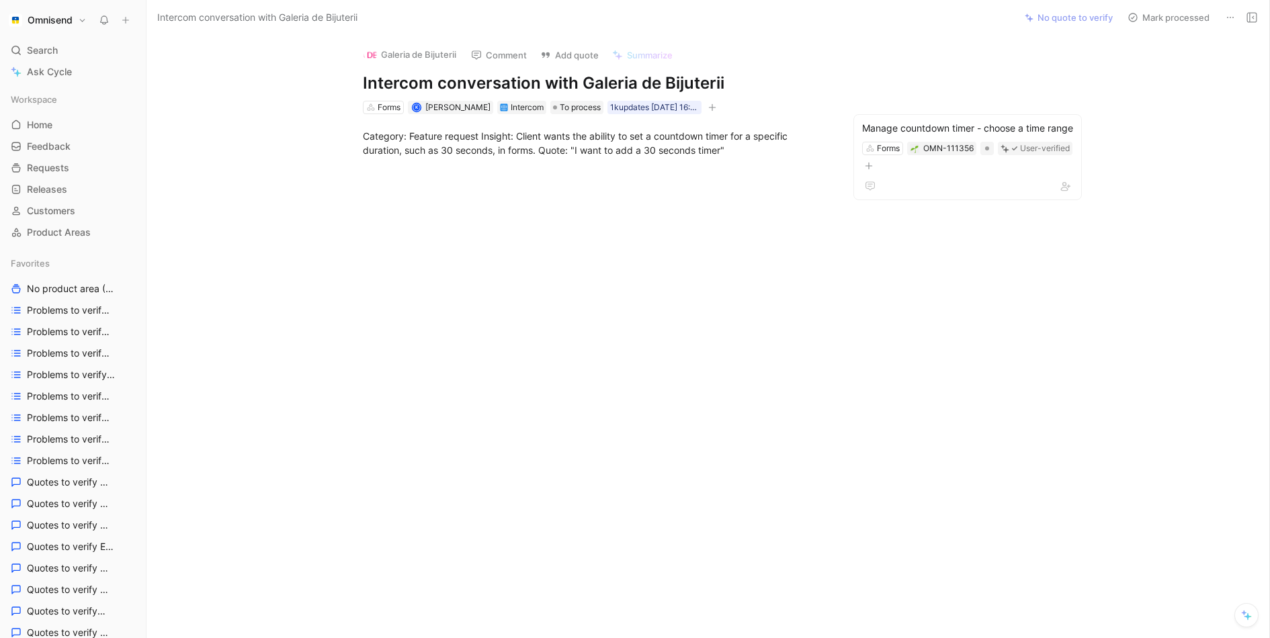
click at [60, 28] on button "Omnisend" at bounding box center [47, 20] width 85 height 19
click at [85, 140] on div "Workspace settings G then S" at bounding box center [91, 138] width 165 height 21
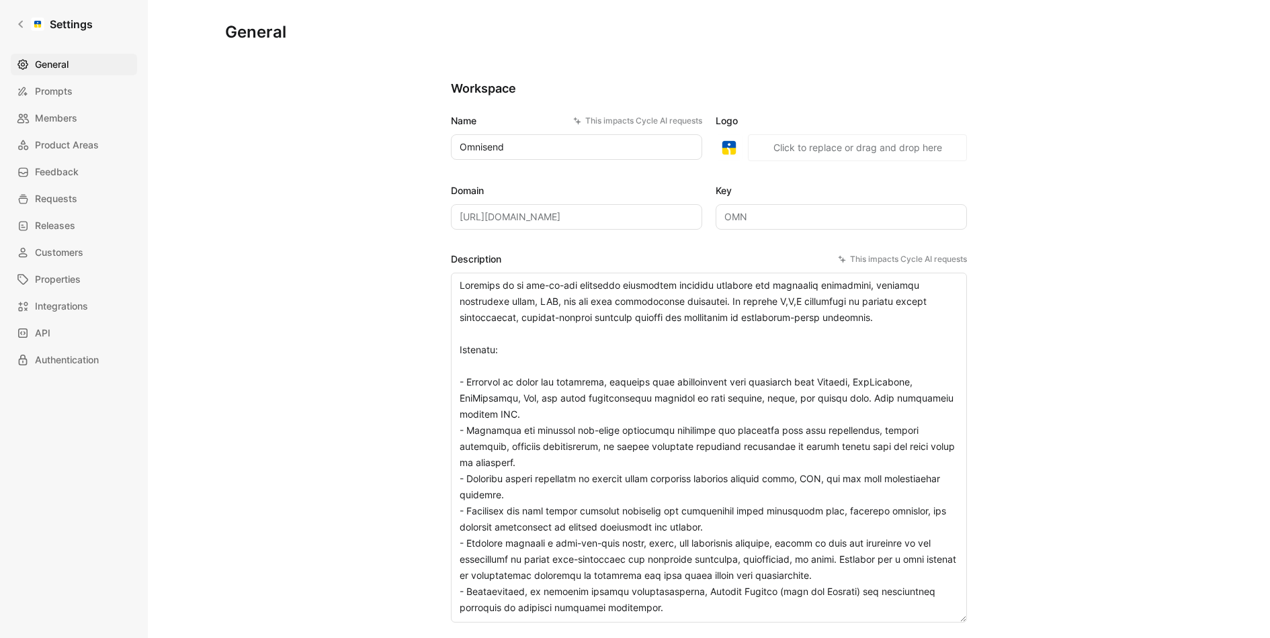
click at [74, 130] on div "General Prompts Members Product Areas Feedback Requests Releases Customers Prop…" at bounding box center [79, 212] width 136 height 317
click at [67, 110] on span "Members" at bounding box center [56, 118] width 42 height 16
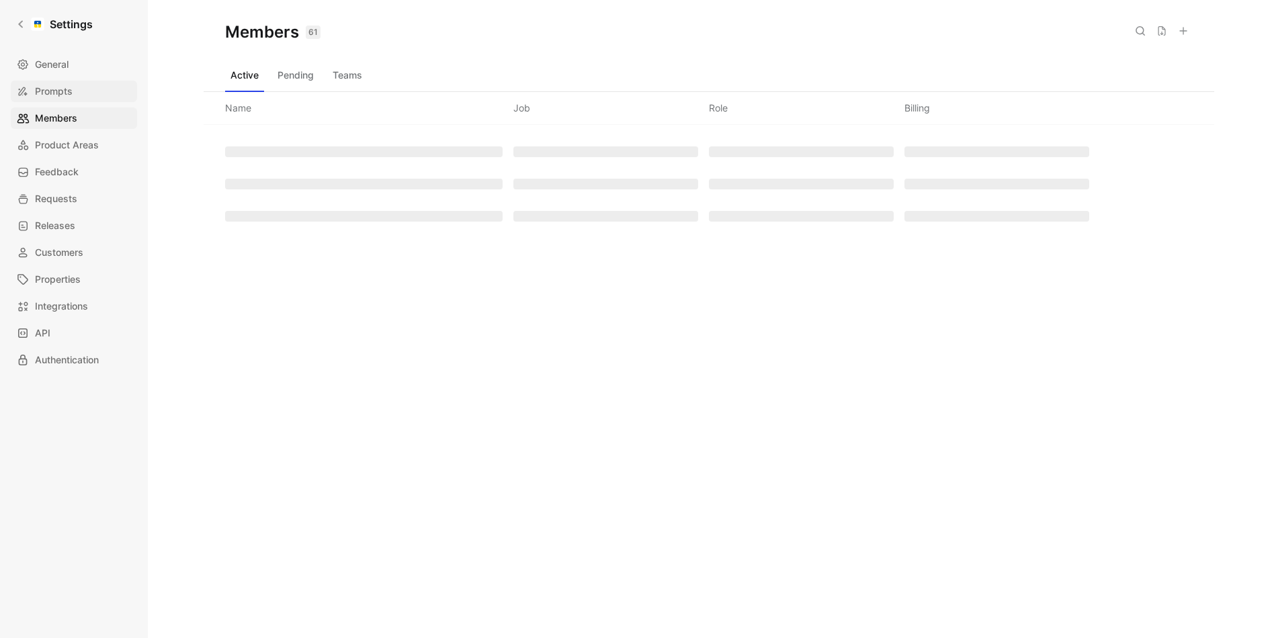
click at [67, 84] on span "Prompts" at bounding box center [54, 91] width 38 height 16
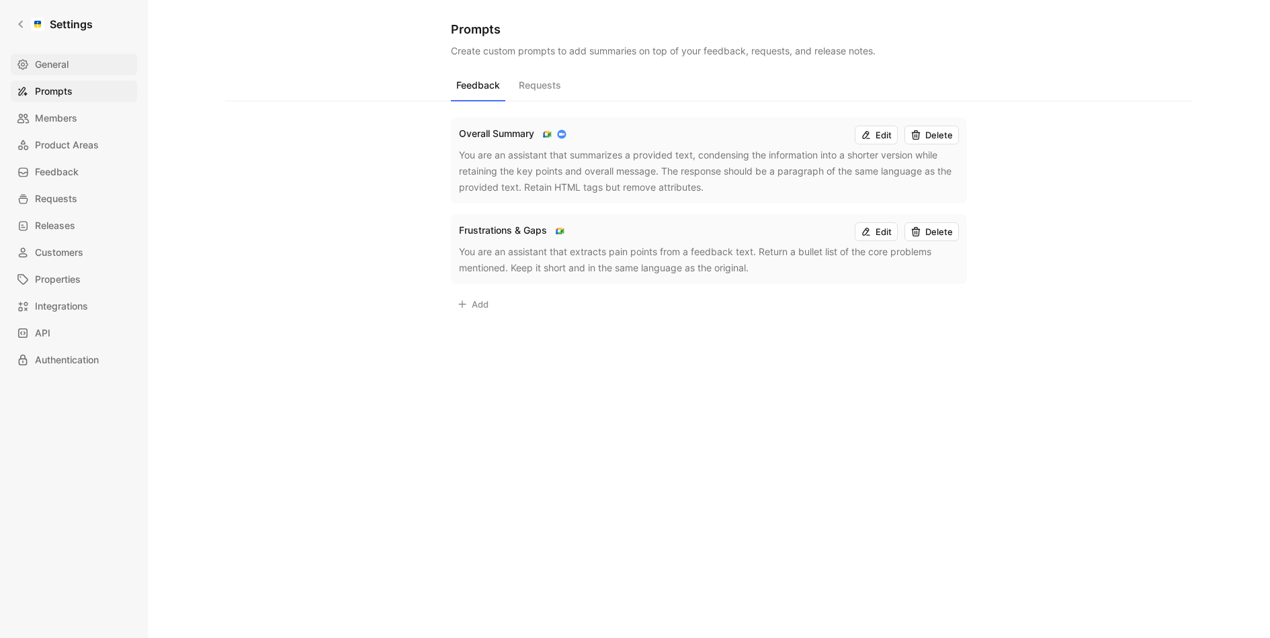
click at [56, 56] on span "General" at bounding box center [52, 64] width 34 height 16
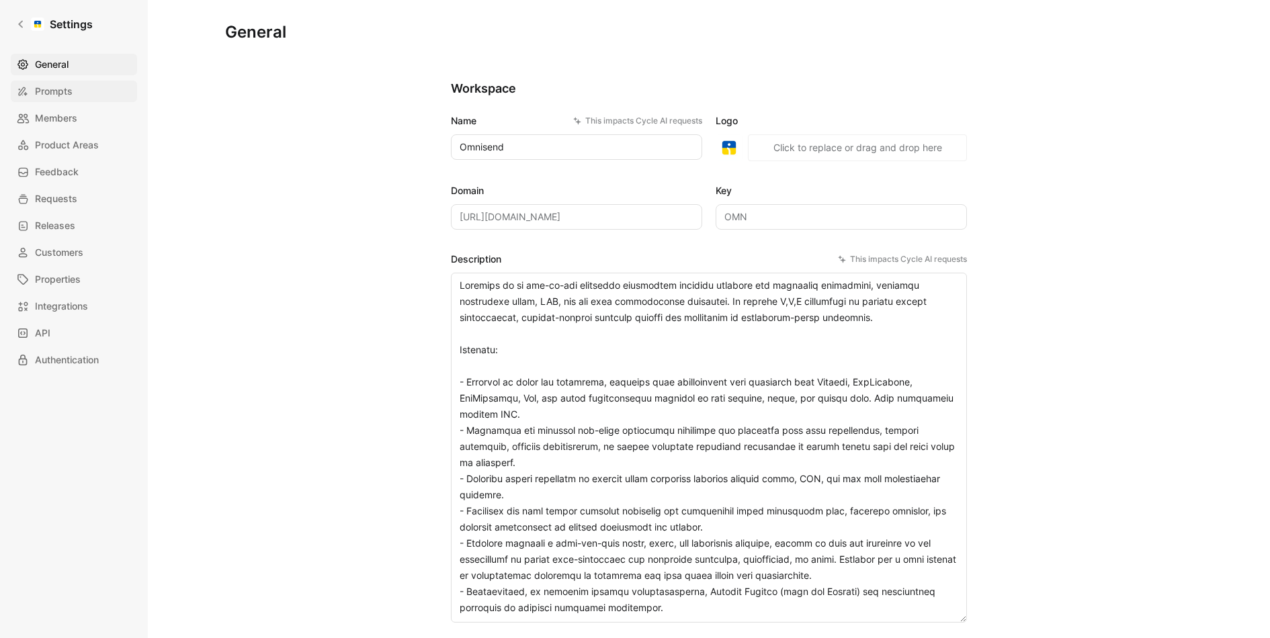
click at [56, 99] on span "Prompts" at bounding box center [54, 91] width 38 height 16
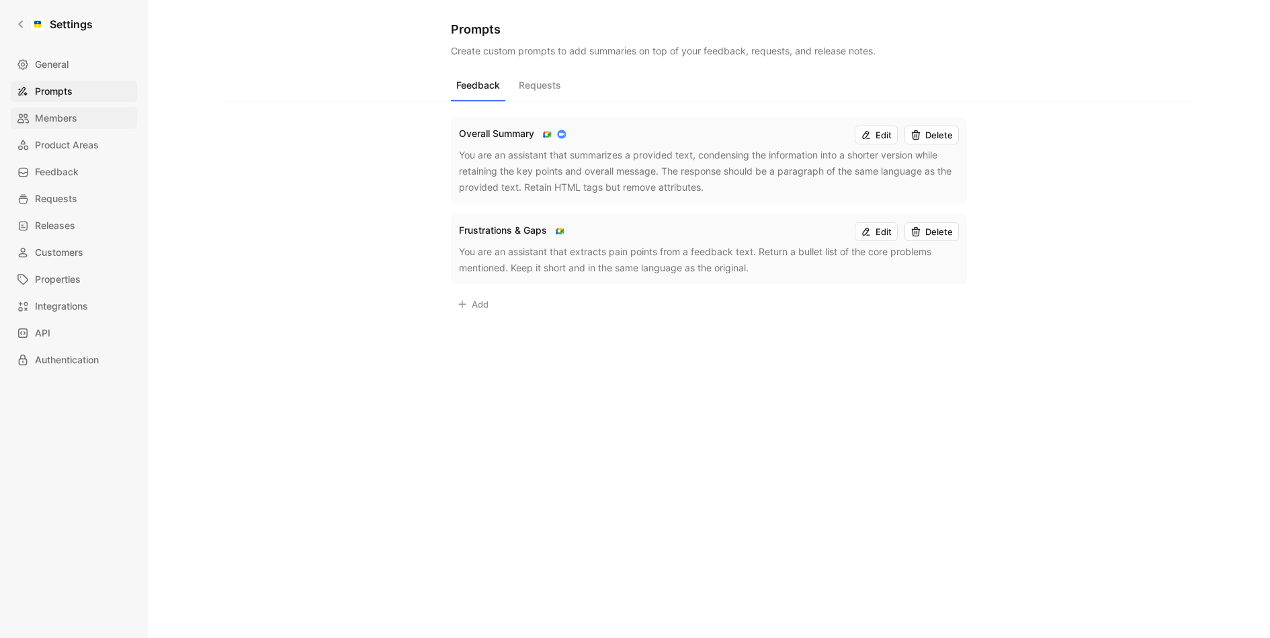
click at [56, 112] on span "Members" at bounding box center [56, 118] width 42 height 16
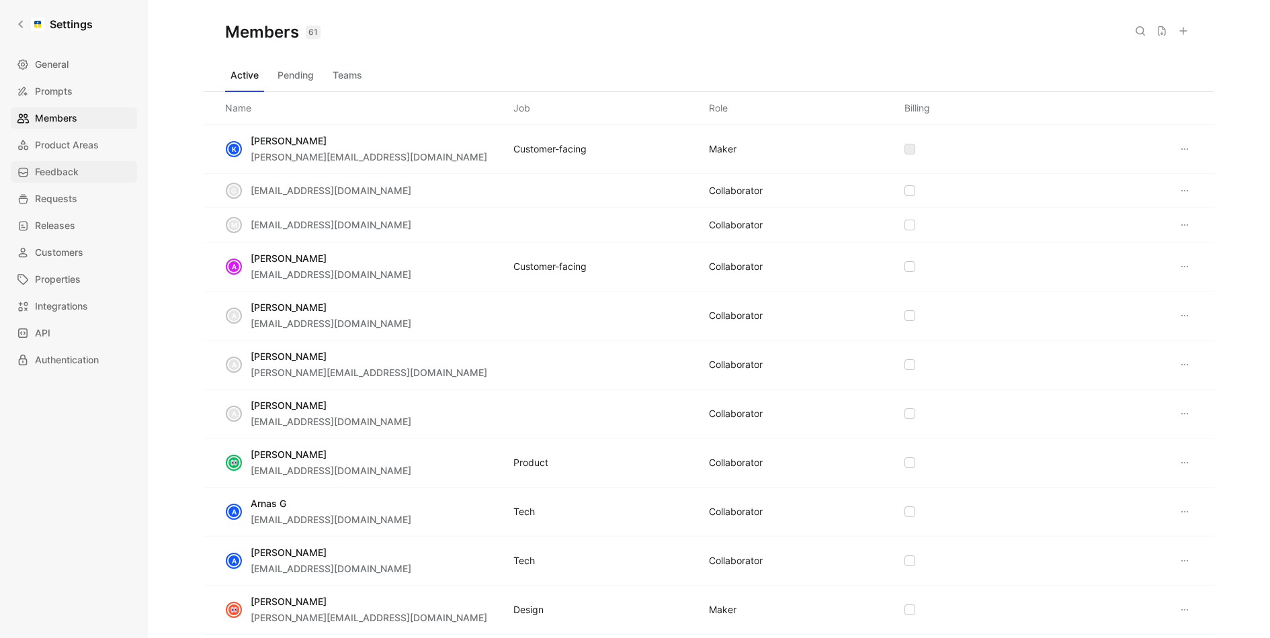
click at [56, 163] on link "Feedback" at bounding box center [74, 171] width 126 height 21
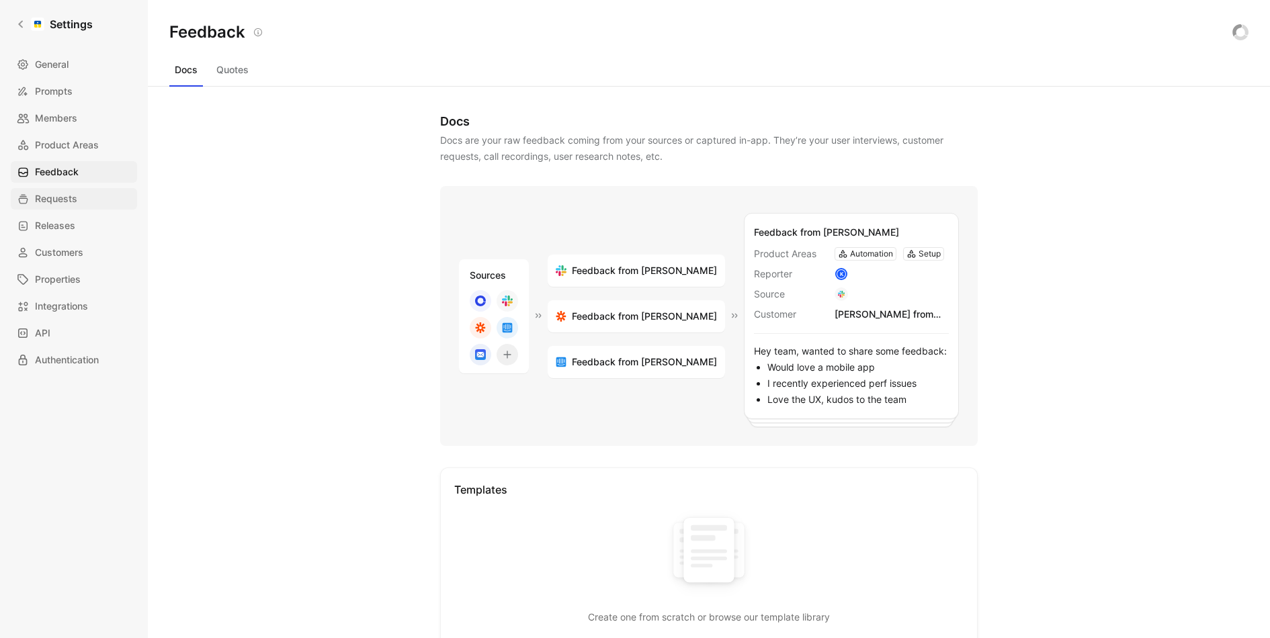
click at [72, 193] on span "Requests" at bounding box center [56, 199] width 42 height 16
